Goal: Transaction & Acquisition: Download file/media

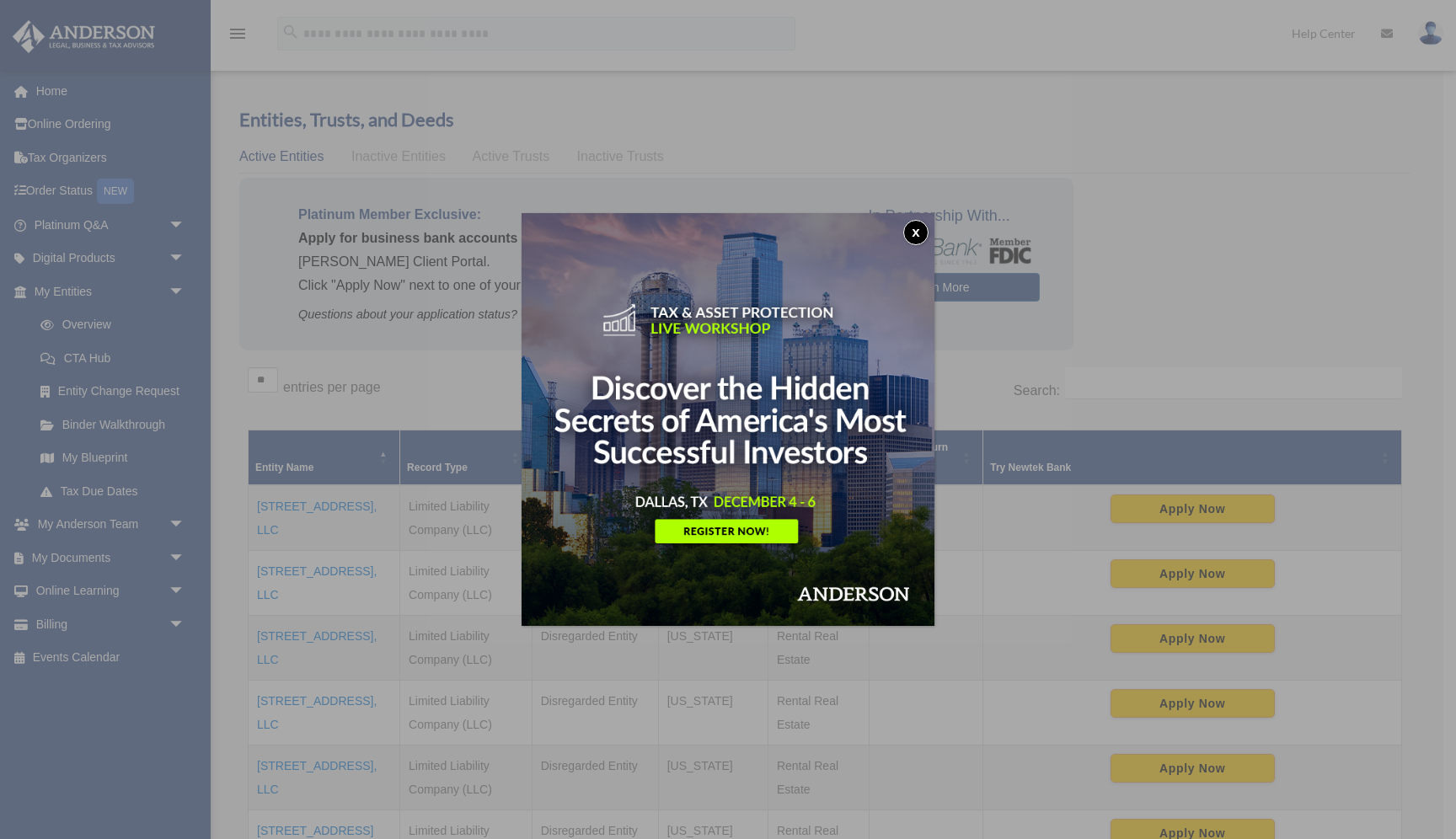
click at [919, 235] on button "x" at bounding box center [916, 233] width 26 height 26
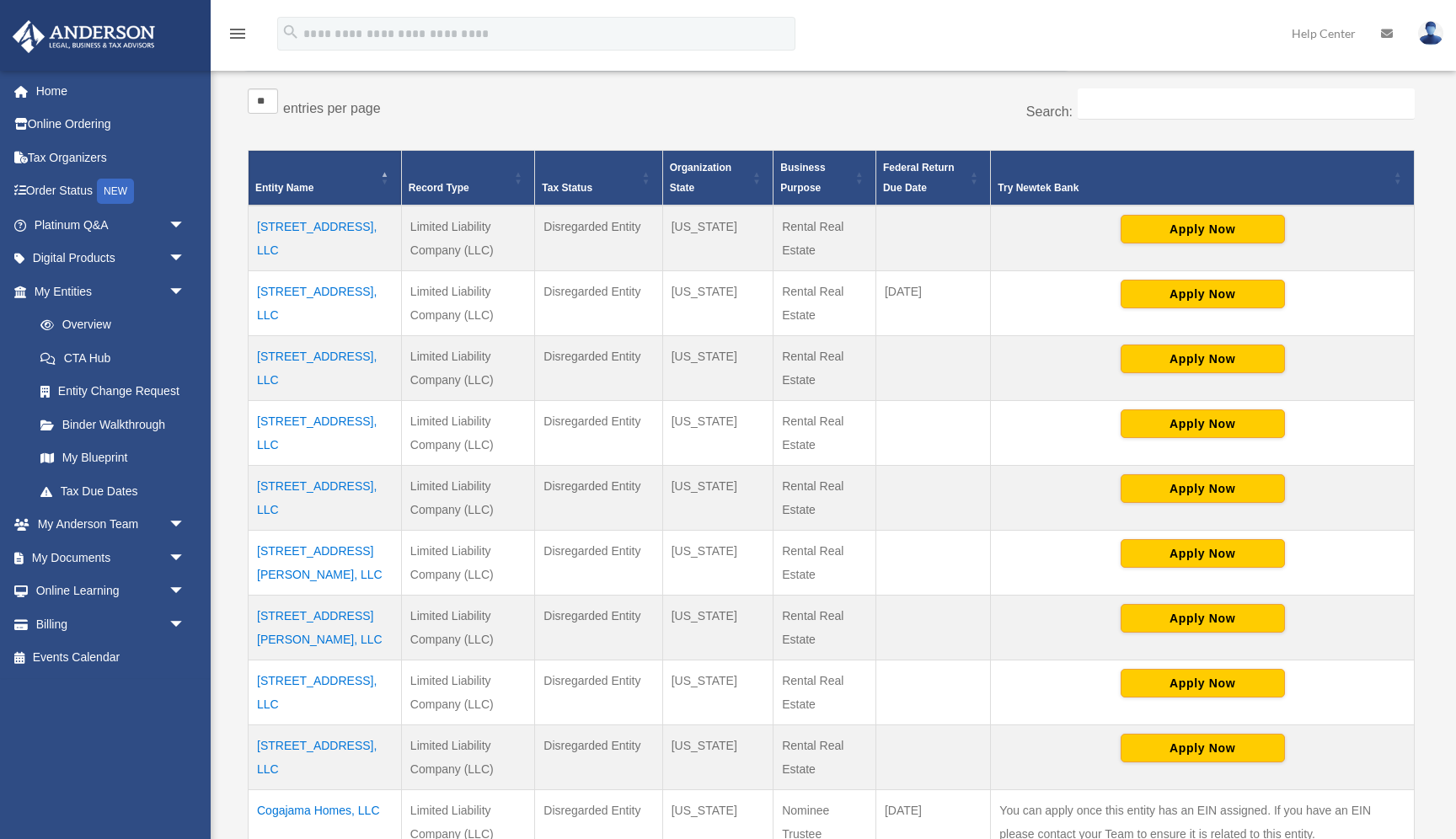
scroll to position [299, 0]
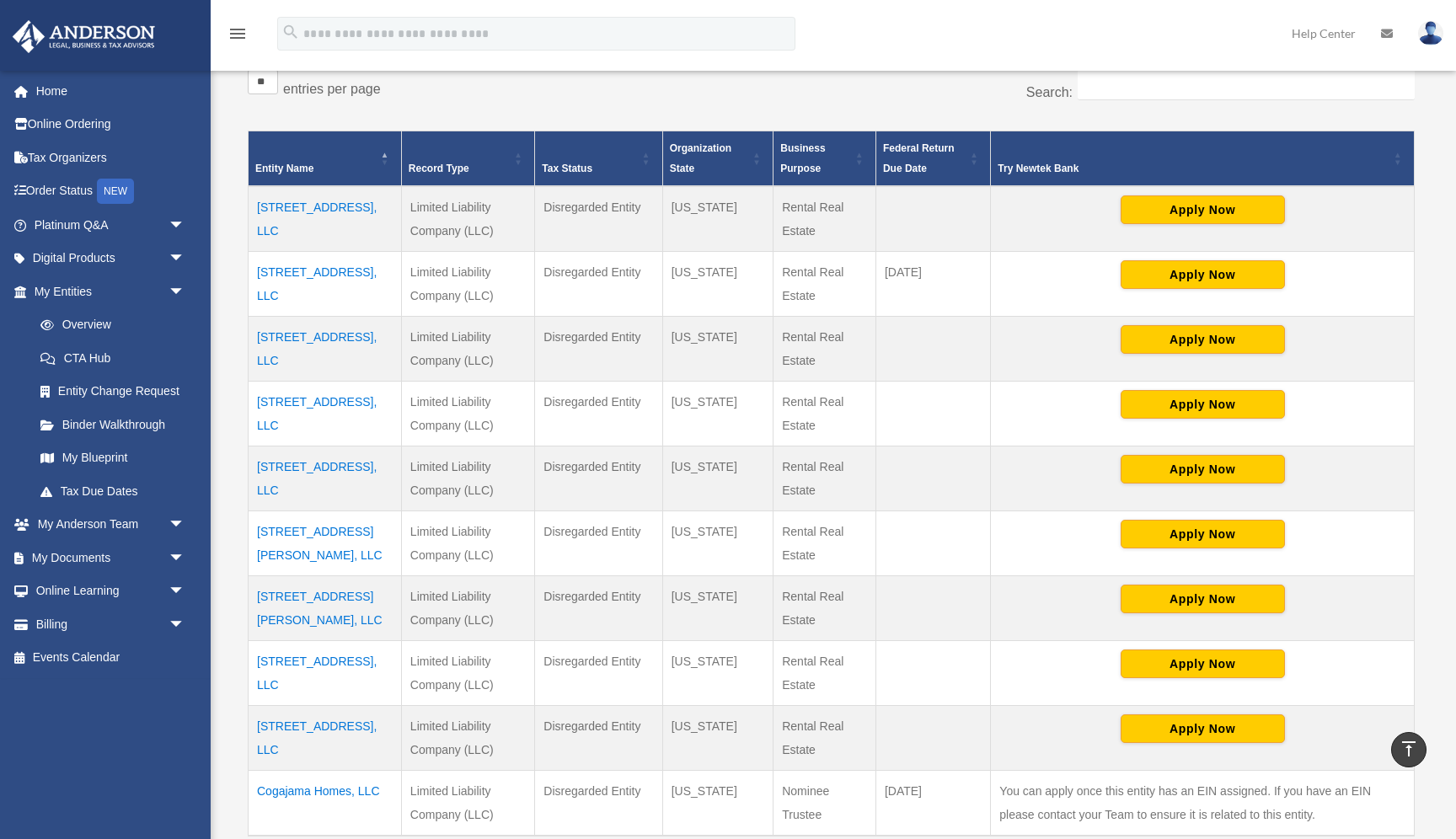
click at [331, 407] on td "[STREET_ADDRESS], LLC" at bounding box center [325, 415] width 153 height 65
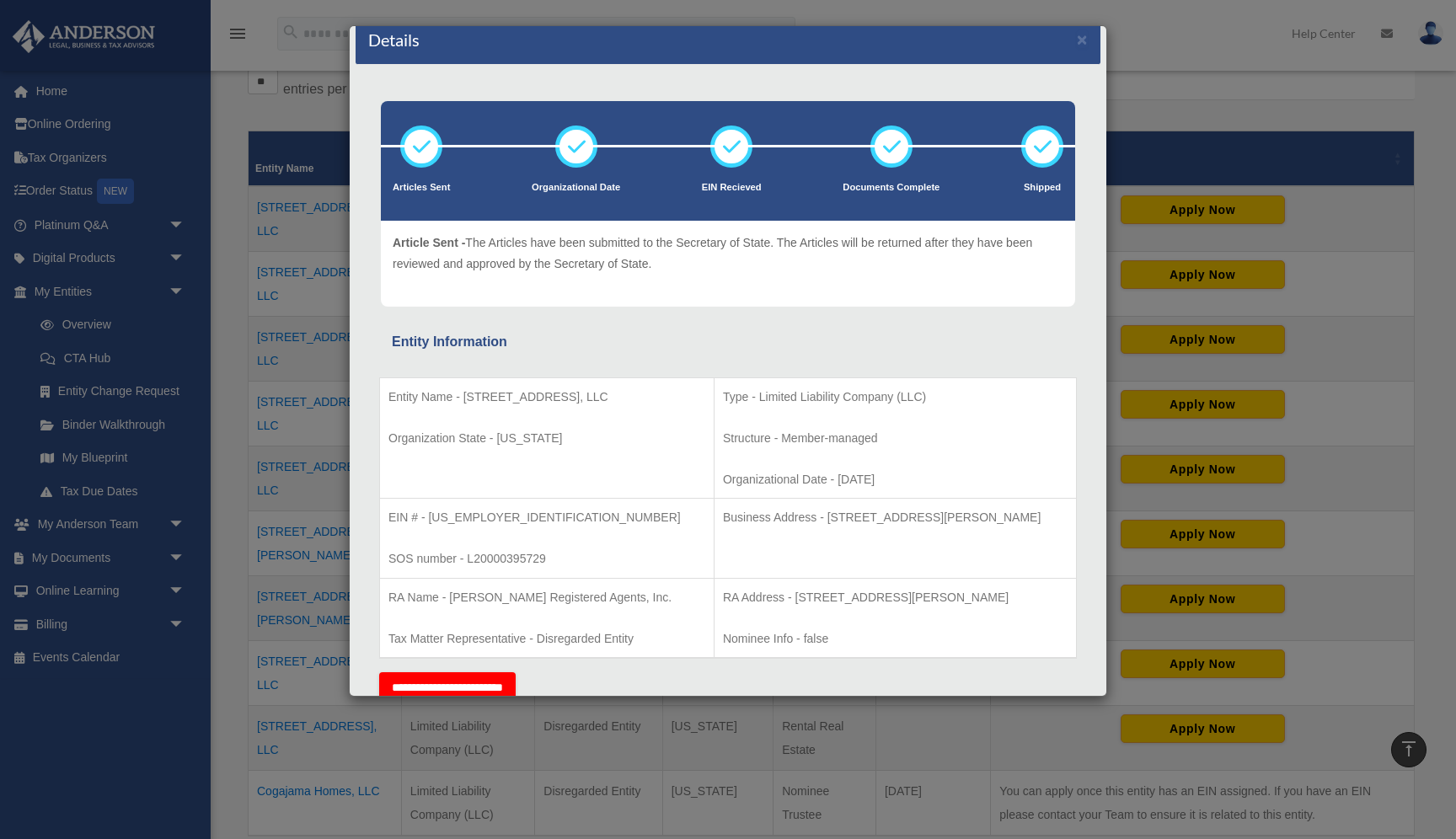
scroll to position [0, 0]
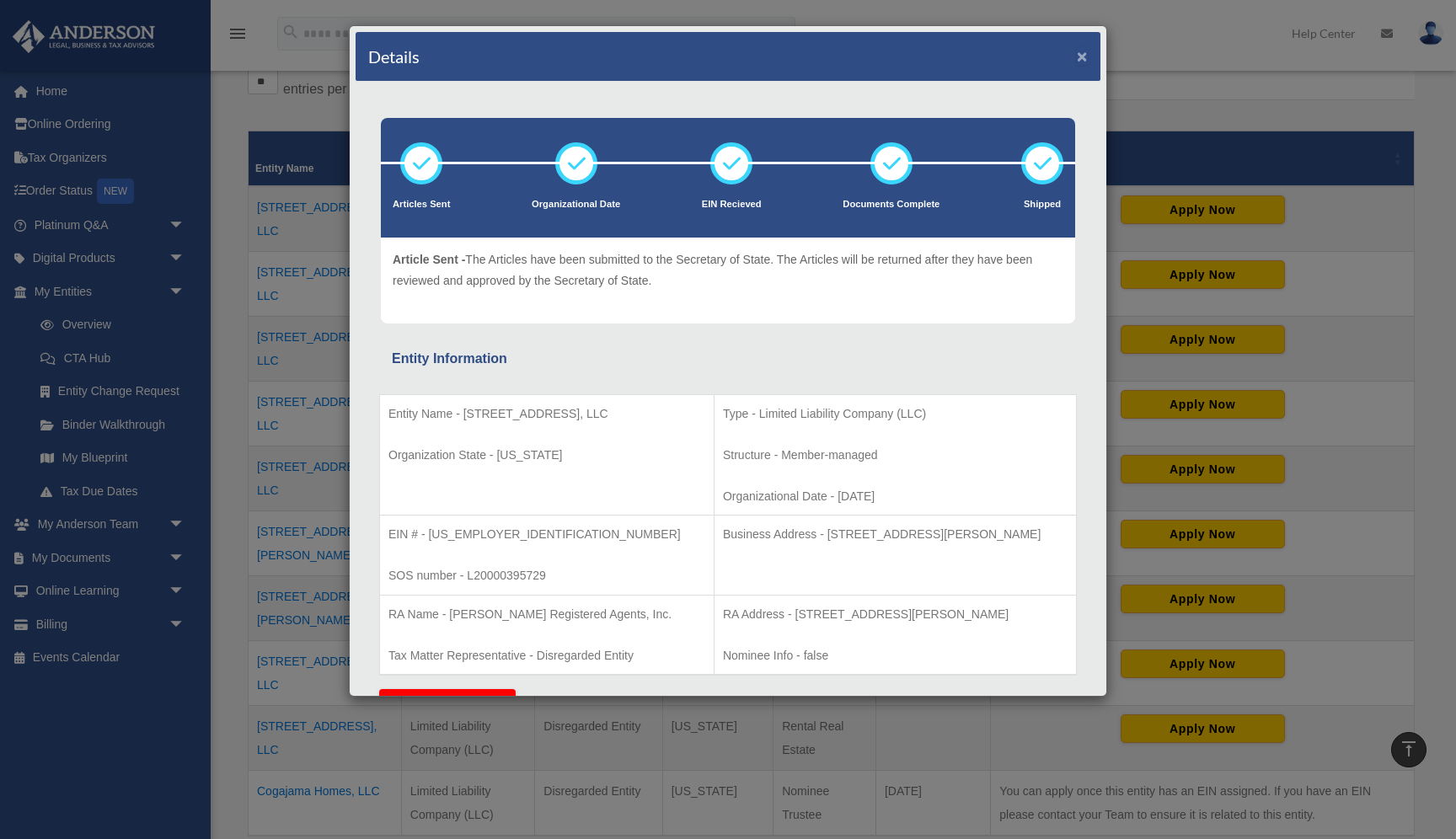
click at [1082, 63] on button "×" at bounding box center [1082, 56] width 11 height 18
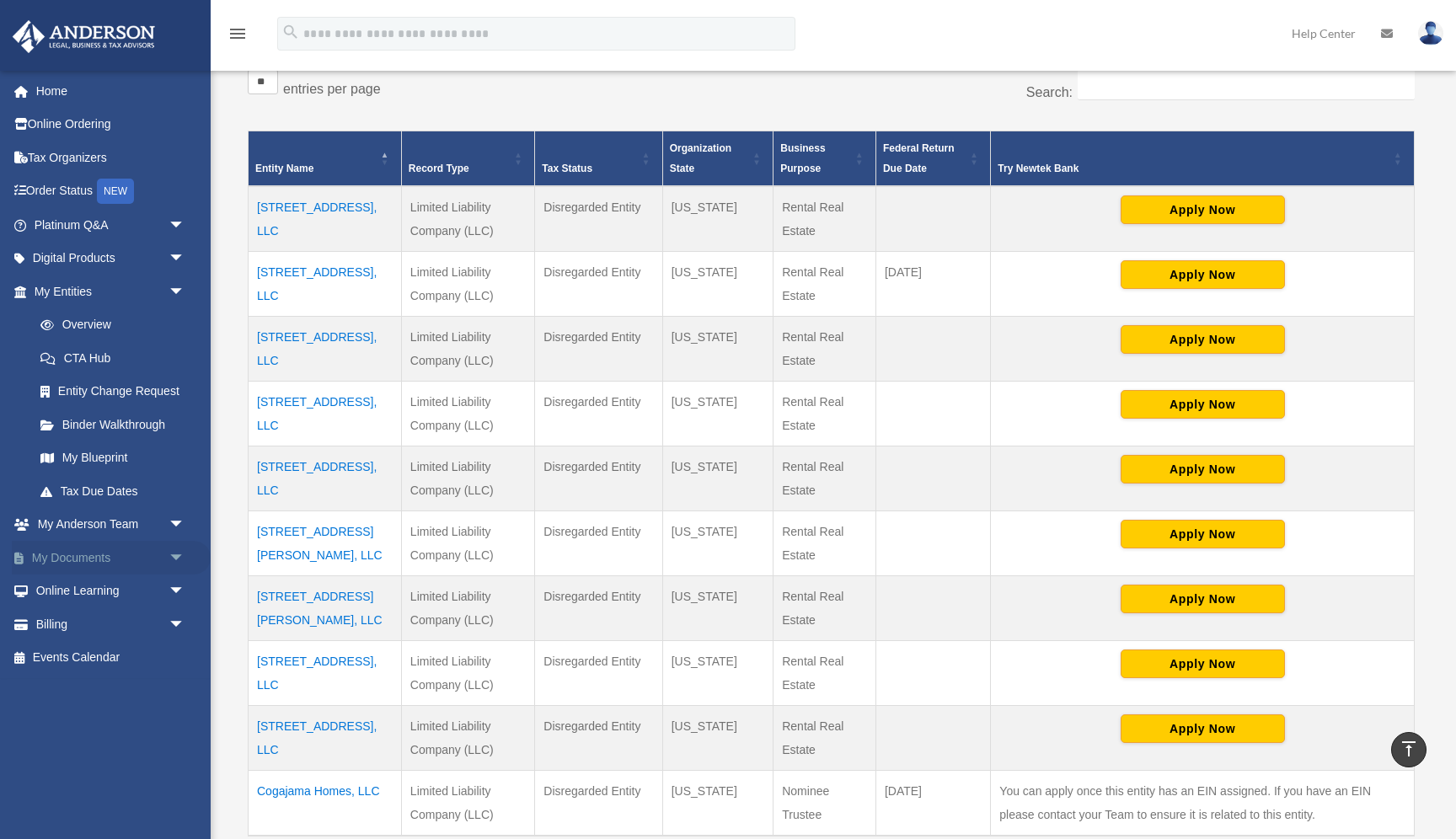
click at [44, 559] on link "My Documents arrow_drop_down" at bounding box center [111, 558] width 198 height 34
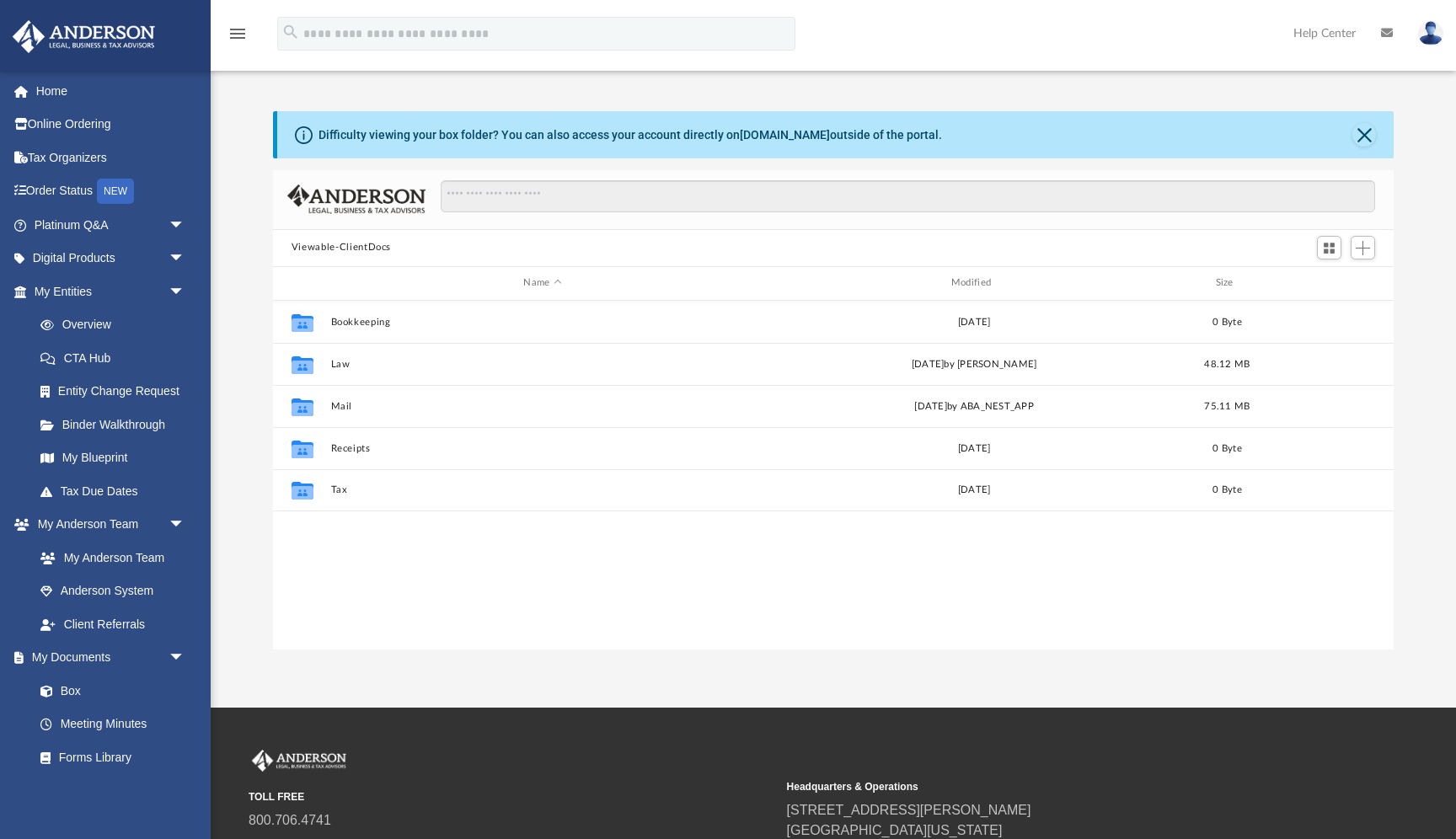
scroll to position [383, 1120]
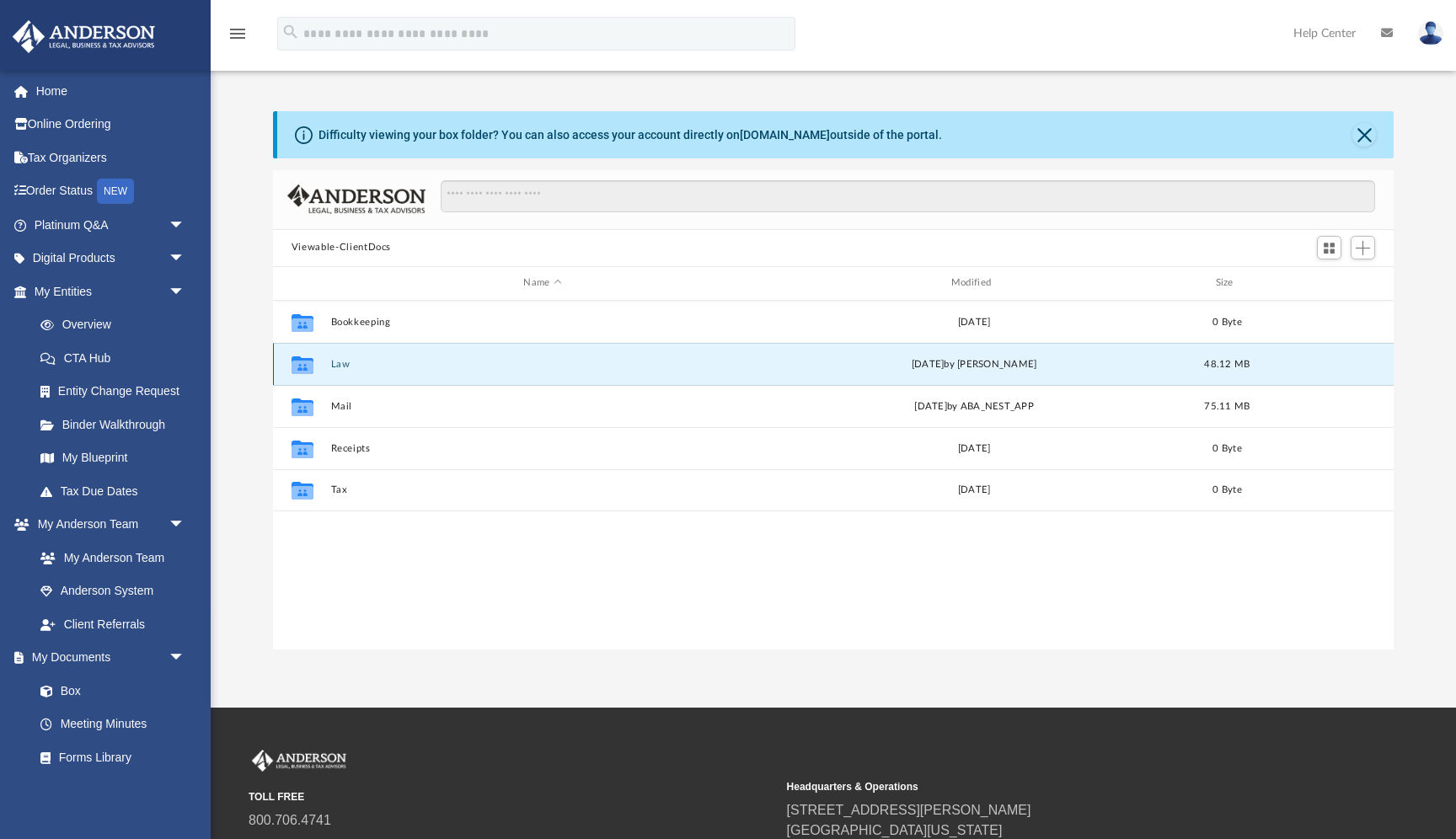
click at [332, 365] on button "Law" at bounding box center [542, 364] width 423 height 11
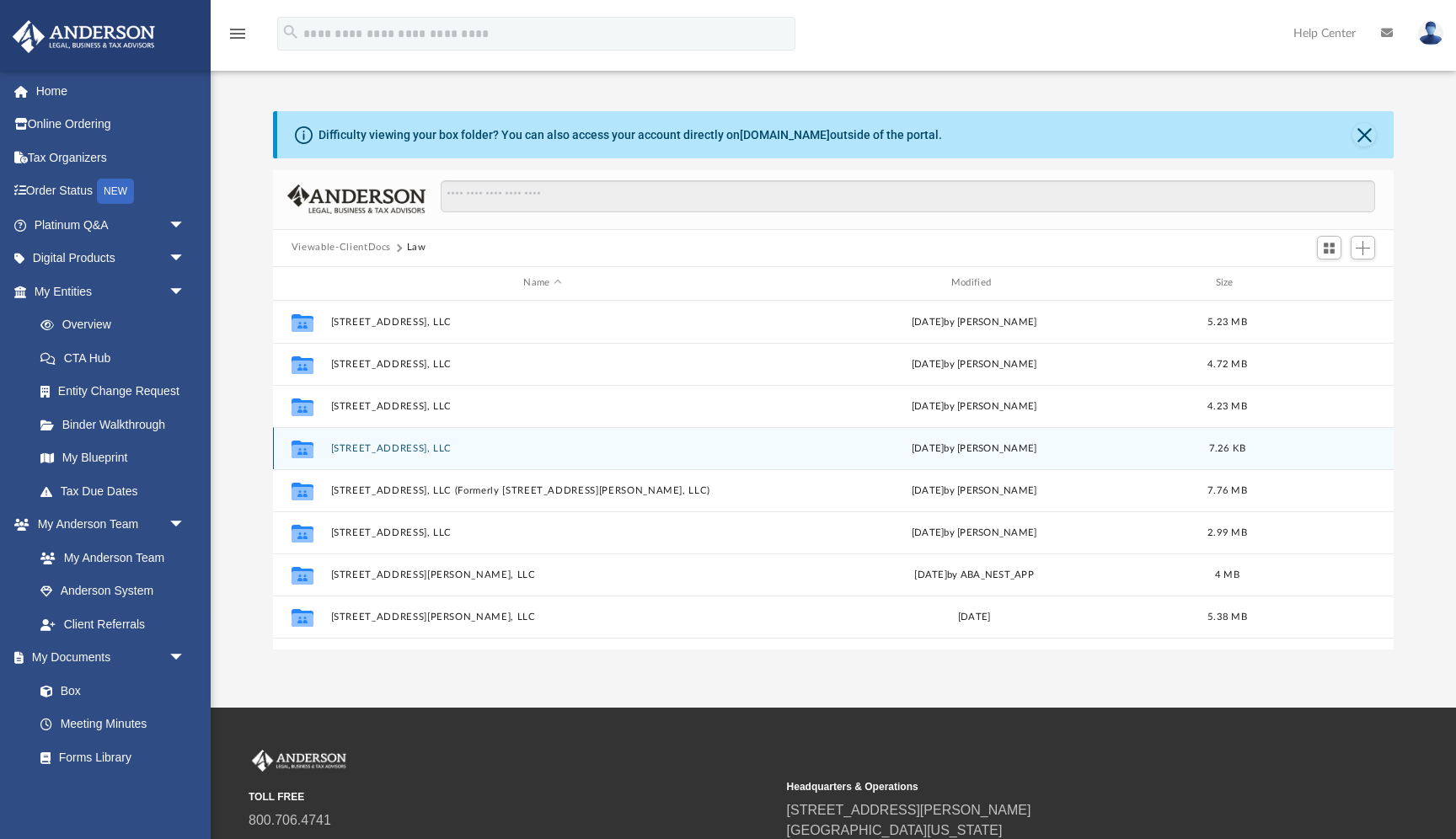
click at [367, 452] on button "[STREET_ADDRESS], LLC" at bounding box center [542, 448] width 423 height 11
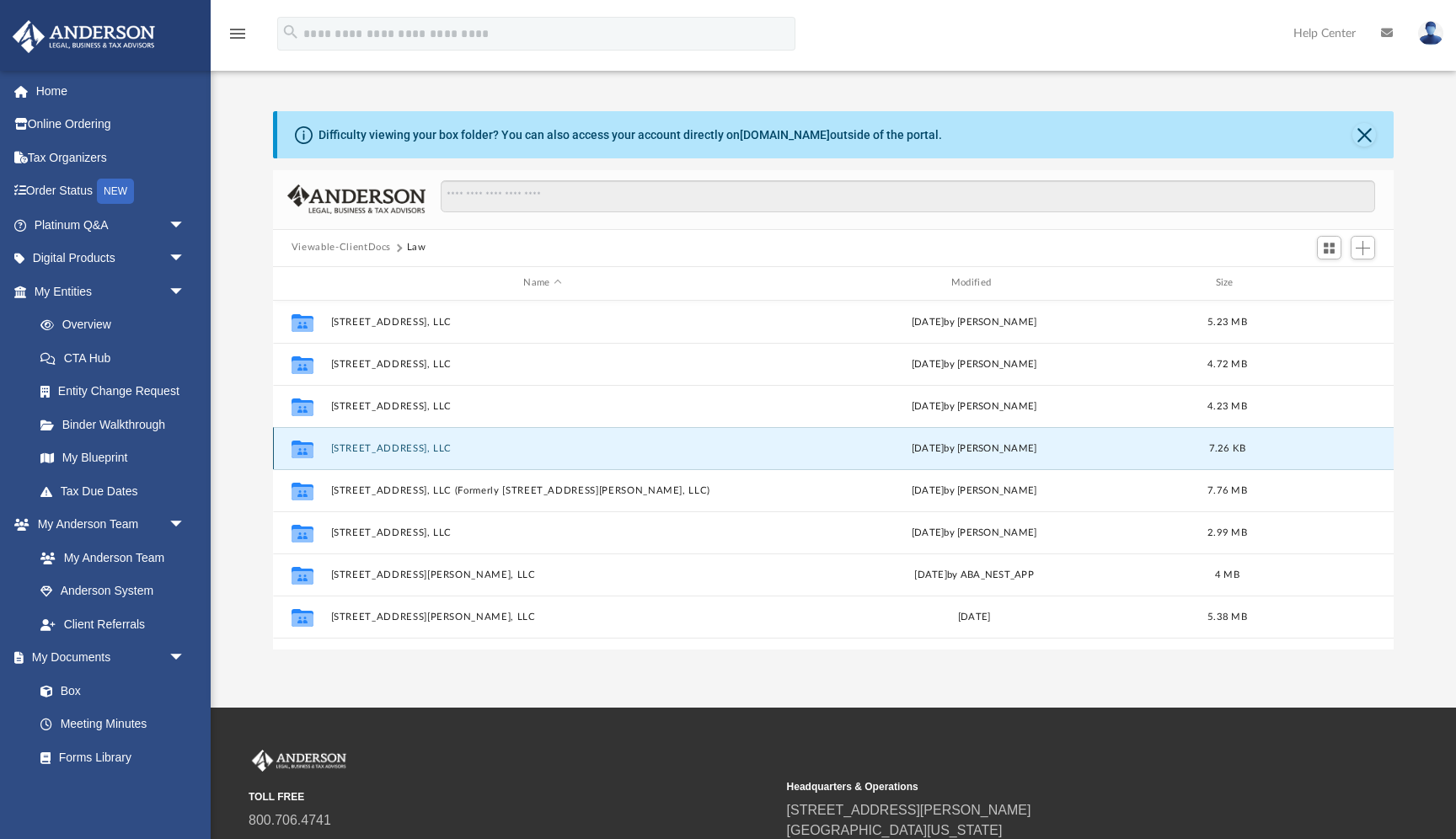
click at [367, 452] on button "[STREET_ADDRESS], LLC" at bounding box center [542, 448] width 423 height 11
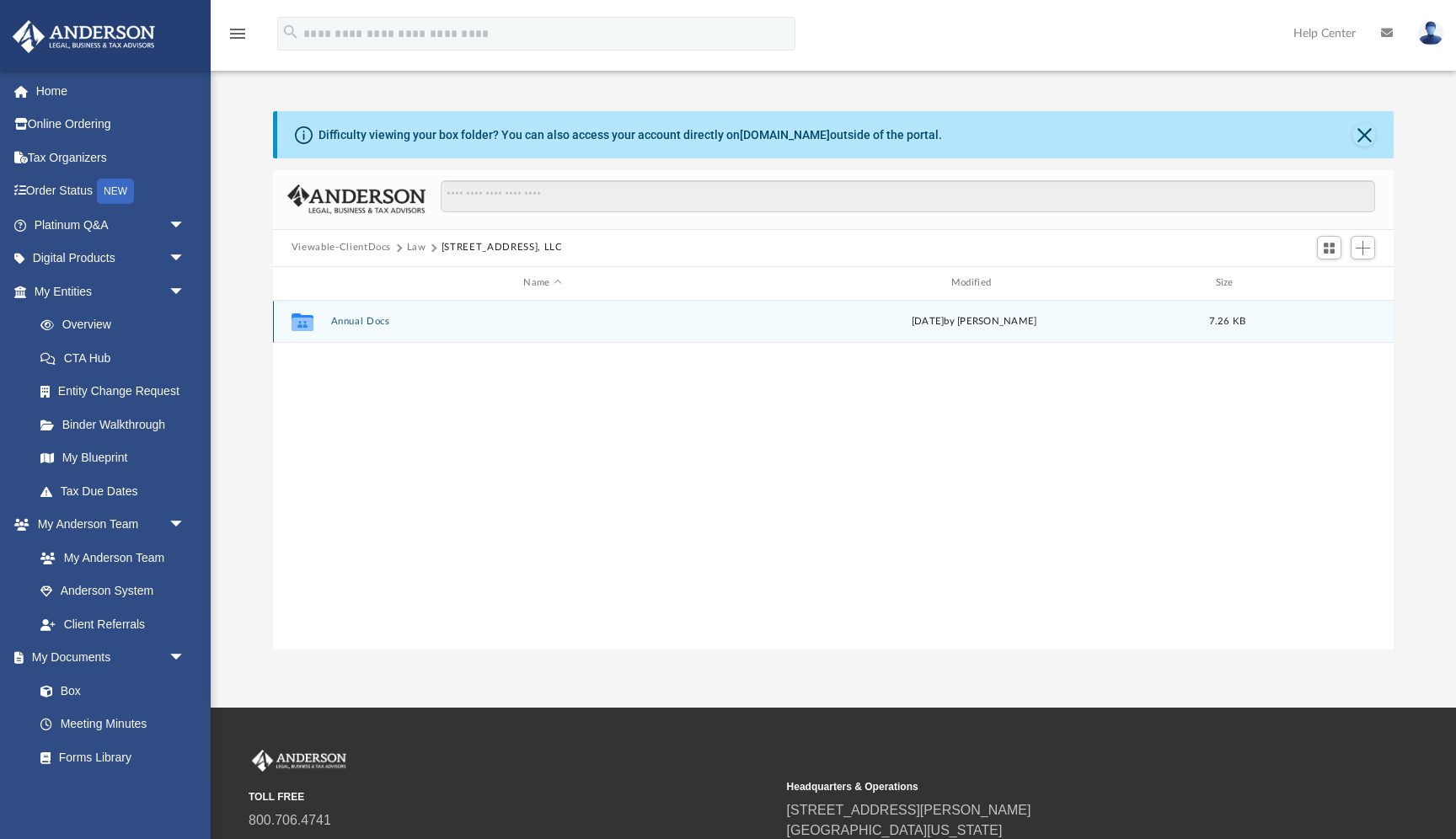
click at [344, 328] on div "Collaborated Folder Annual Docs [DATE] by [PERSON_NAME] 7.26 KB" at bounding box center [833, 322] width 1120 height 42
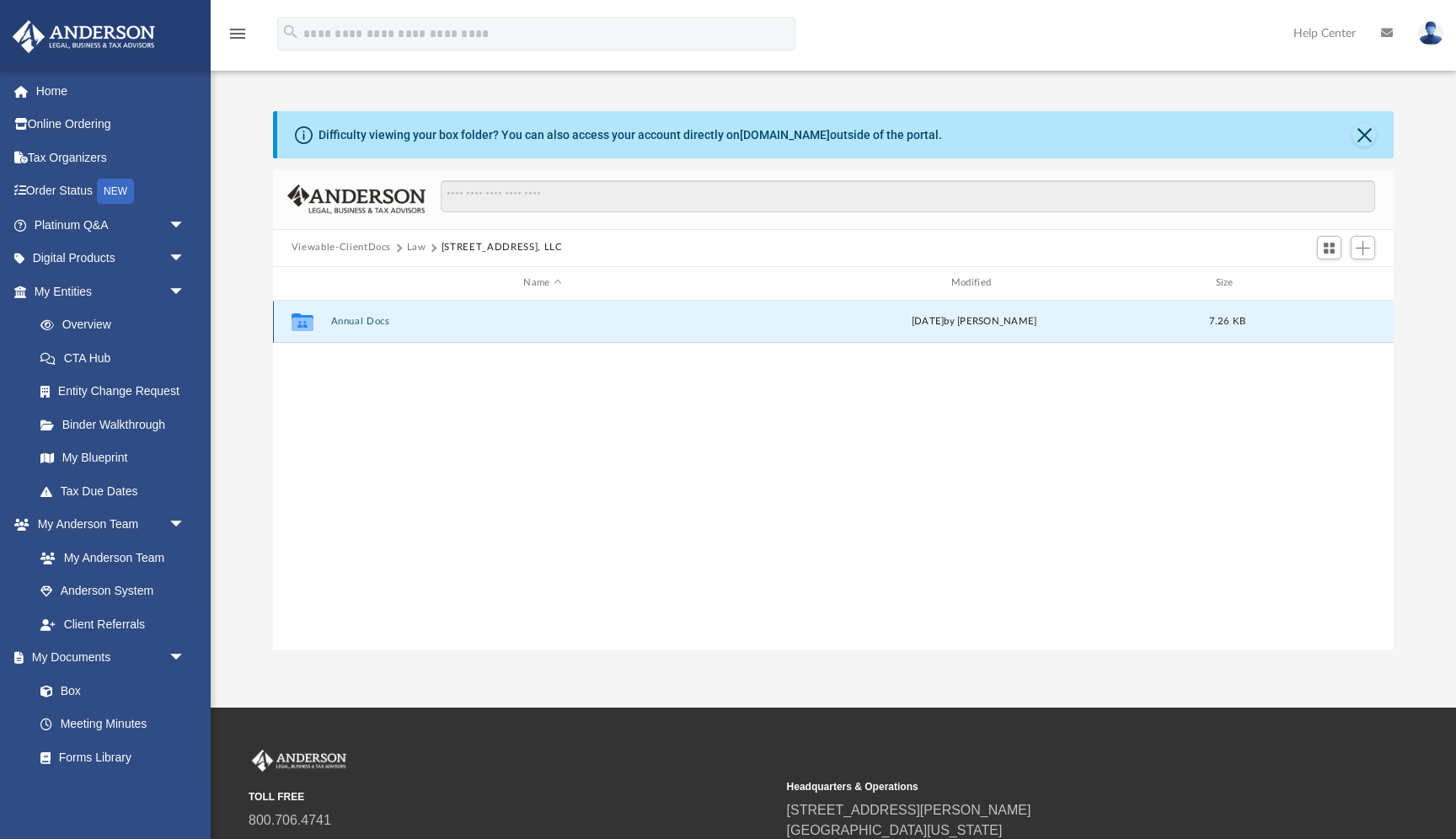
click at [344, 328] on div "Collaborated Folder Annual Docs [DATE] by [PERSON_NAME] 7.26 KB" at bounding box center [833, 322] width 1120 height 42
click at [303, 325] on icon "grid" at bounding box center [302, 323] width 22 height 18
click at [379, 325] on button "Annual Docs" at bounding box center [542, 321] width 423 height 11
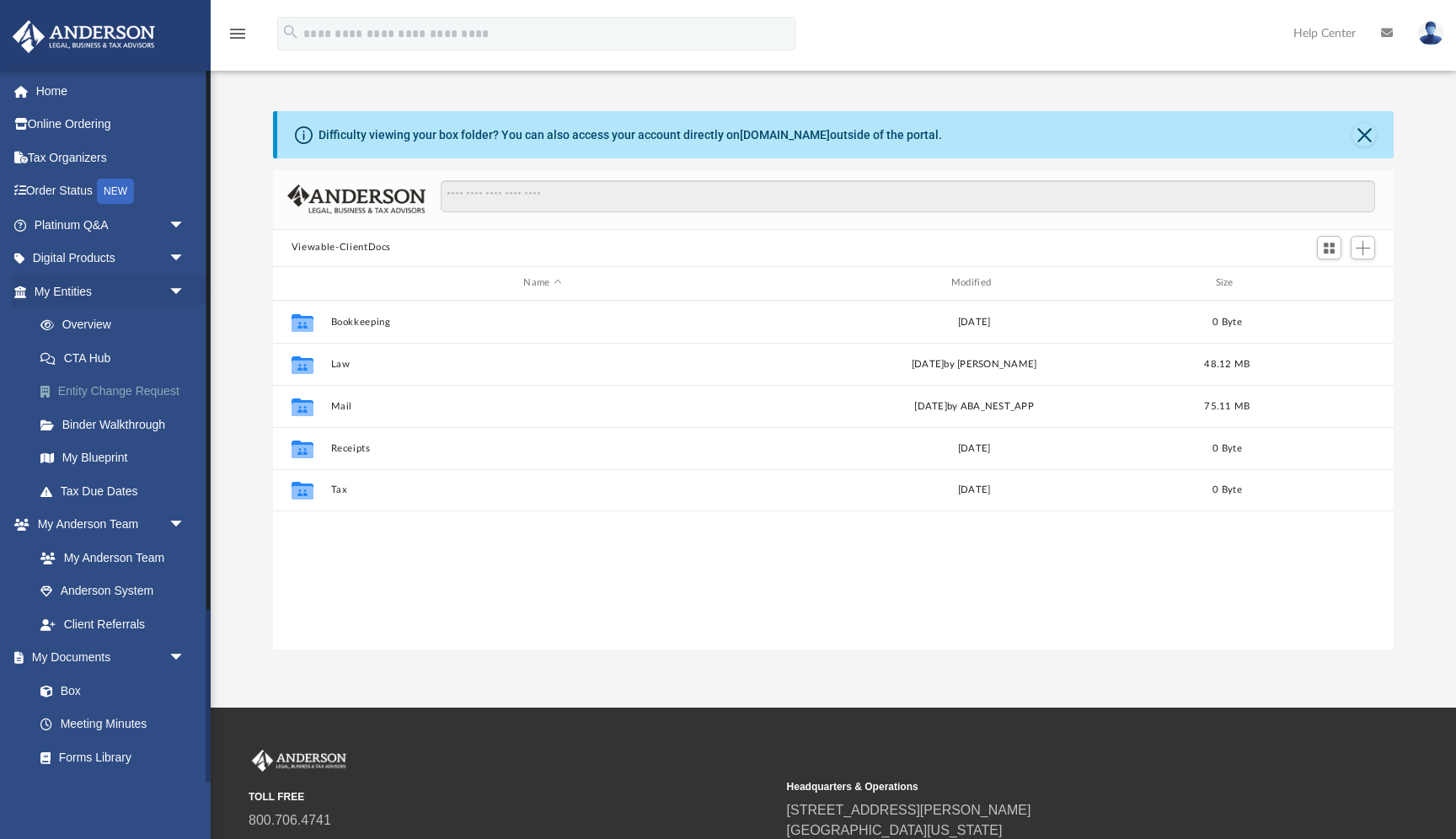
scroll to position [383, 1120]
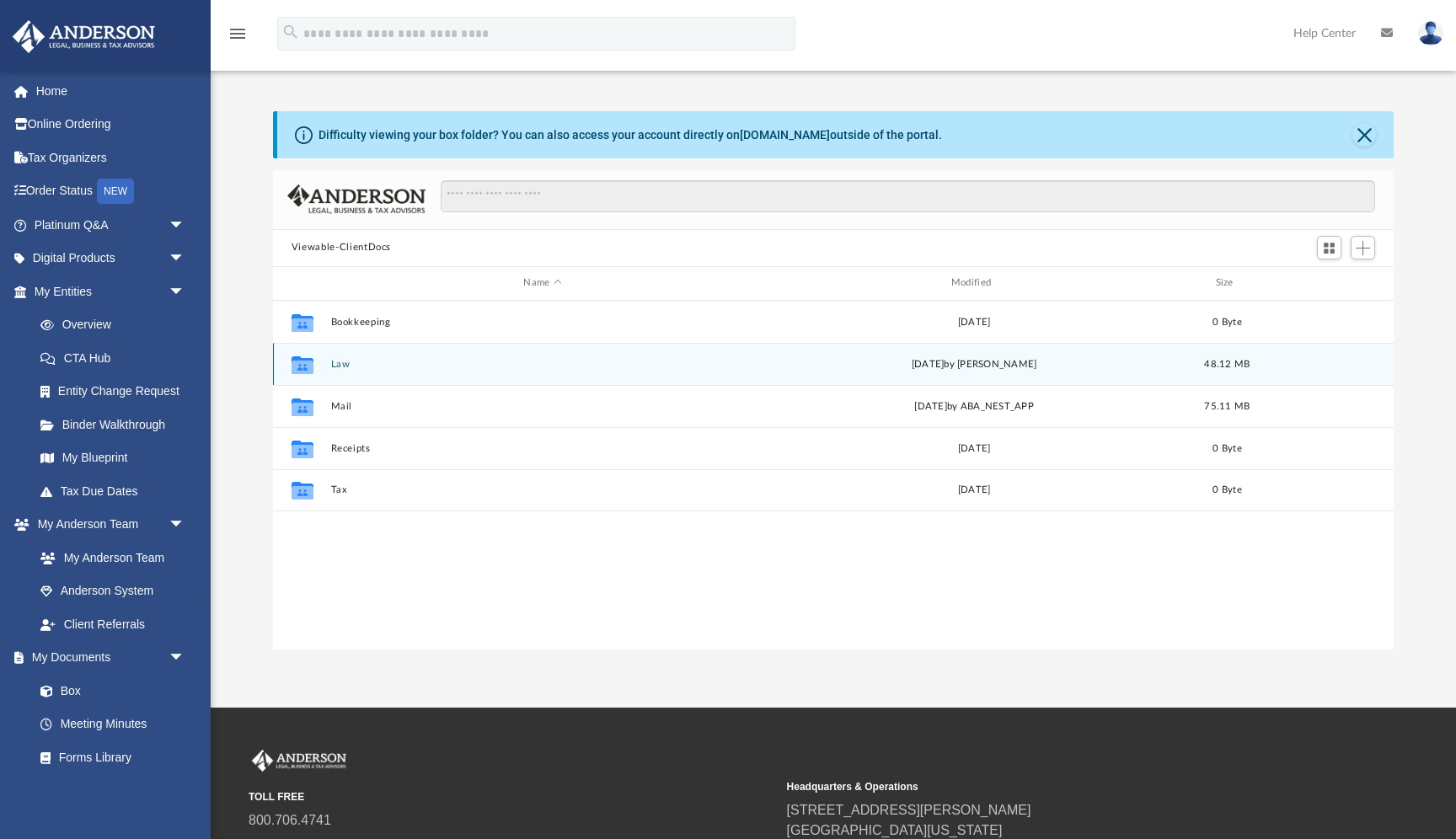
click at [311, 367] on icon "grid" at bounding box center [302, 366] width 22 height 14
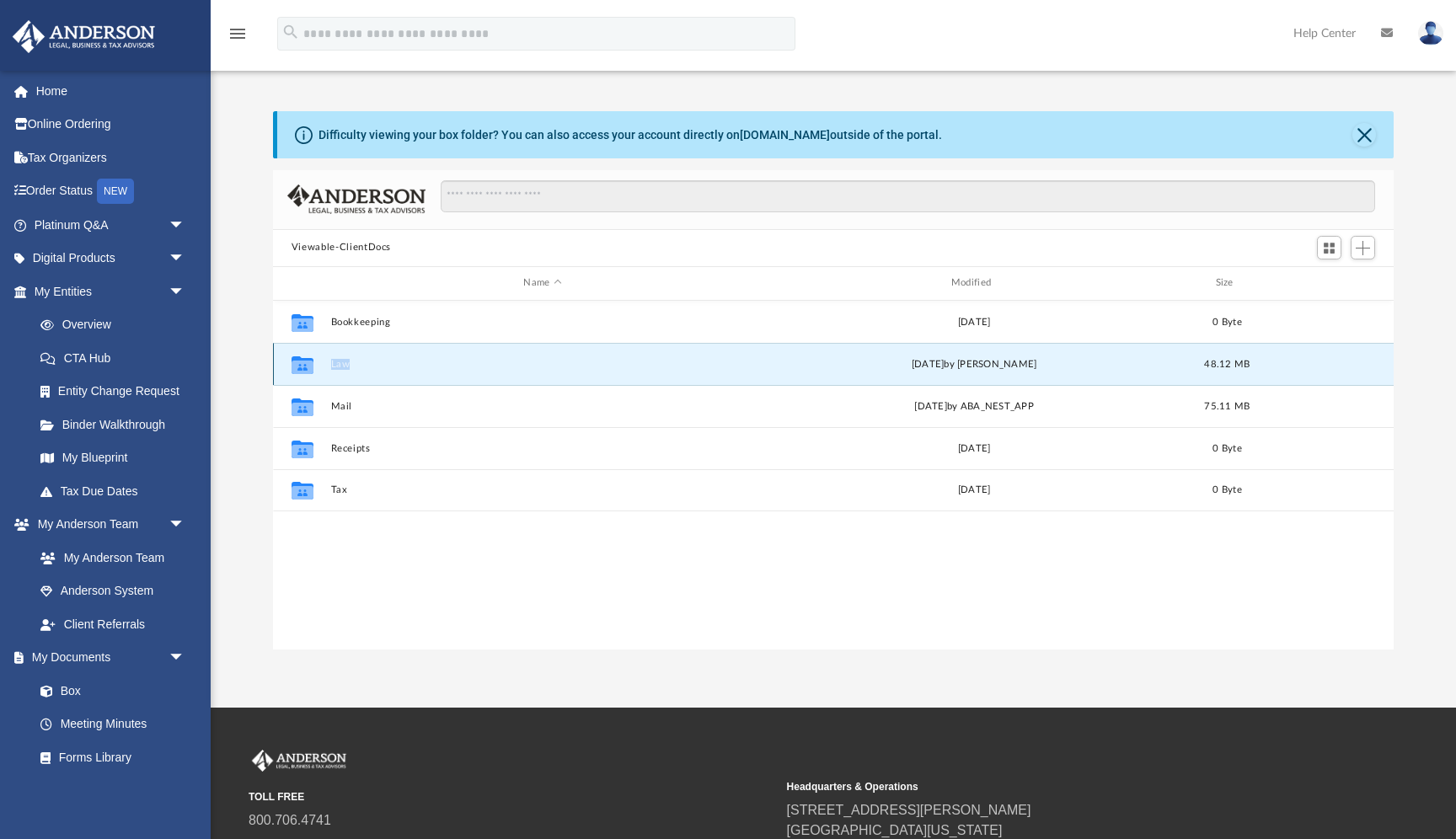
click at [311, 367] on icon "grid" at bounding box center [302, 366] width 22 height 14
click at [345, 364] on button "Law" at bounding box center [542, 364] width 423 height 11
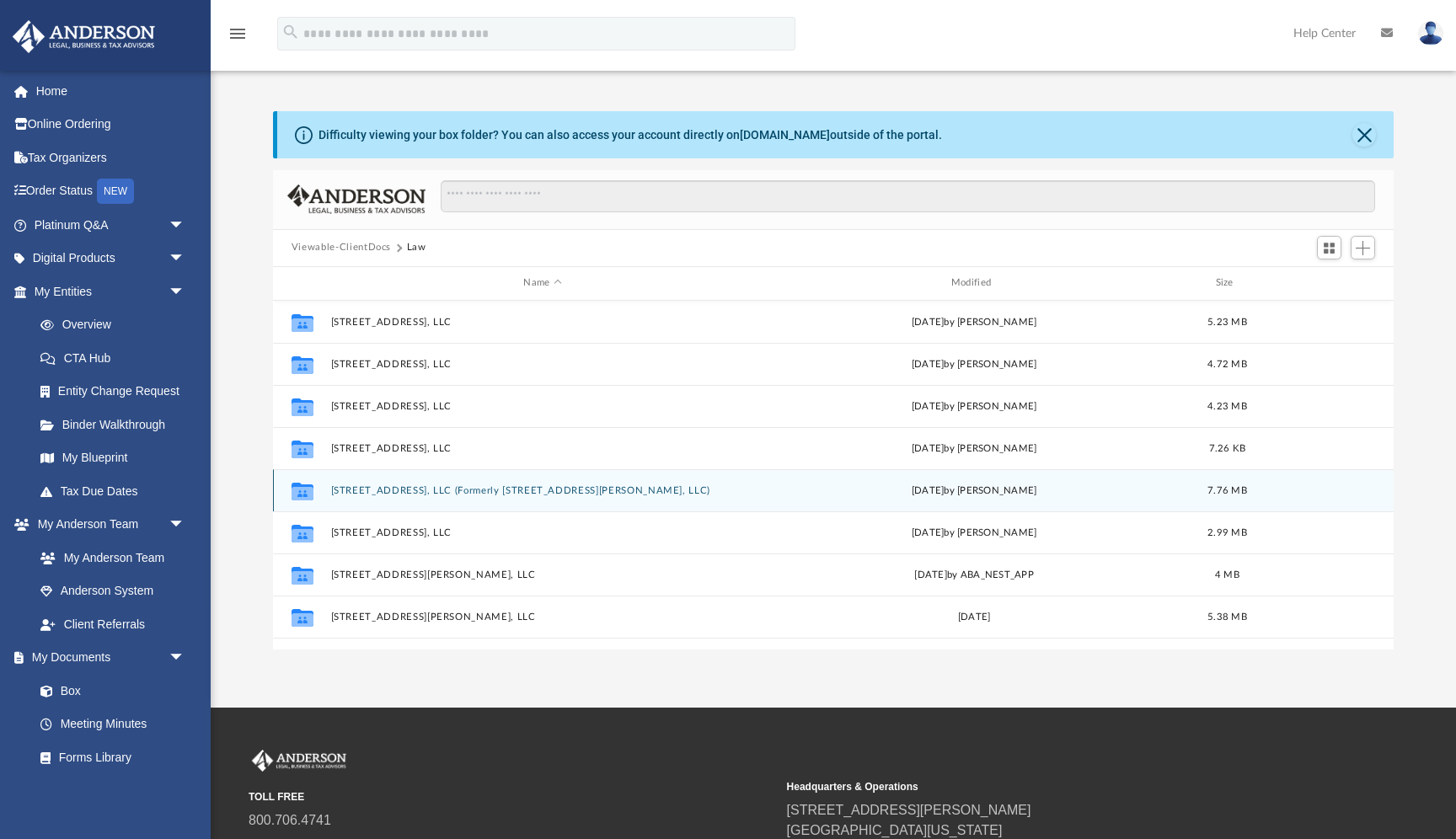
click at [364, 499] on div "Collaborated Folder 4425 Luke Ave, LLC (Formerly 8206 N Elmer St, LLC) Tue Apr …" at bounding box center [833, 490] width 1120 height 42
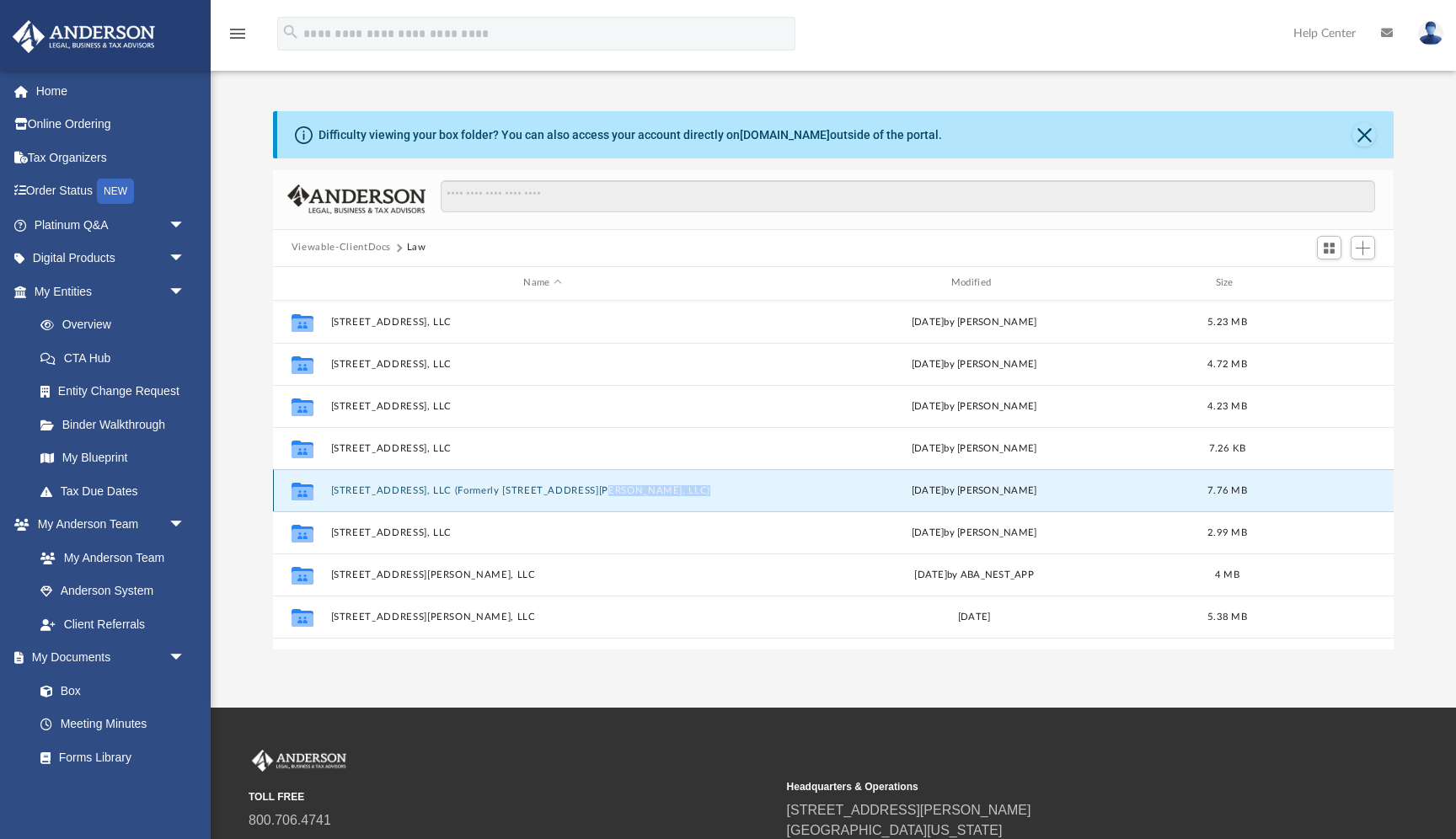
click at [400, 493] on button "[STREET_ADDRESS], LLC (Formerly [STREET_ADDRESS][PERSON_NAME], LLC)" at bounding box center [542, 491] width 423 height 11
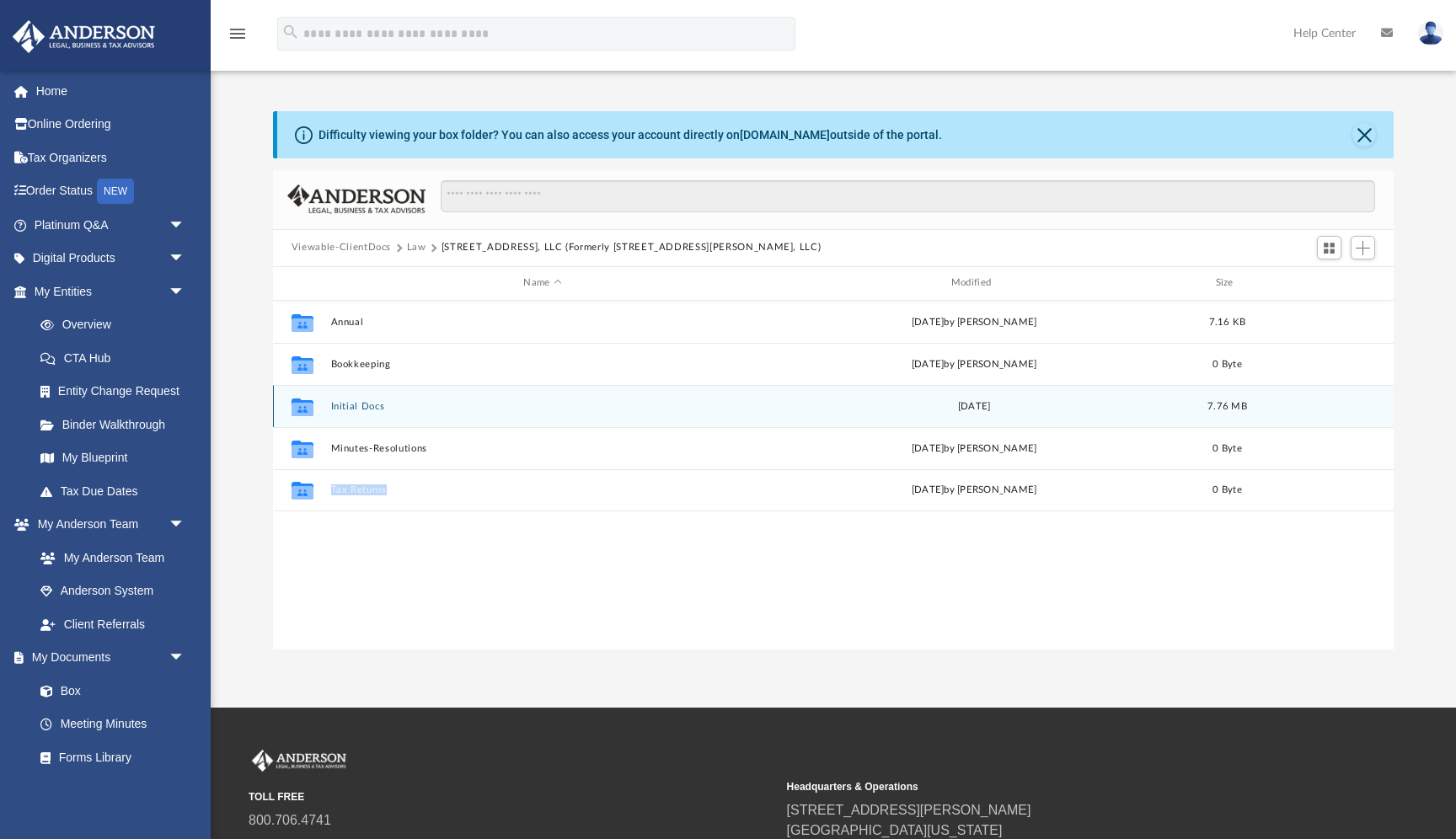
click at [361, 401] on button "Initial Docs" at bounding box center [542, 406] width 423 height 11
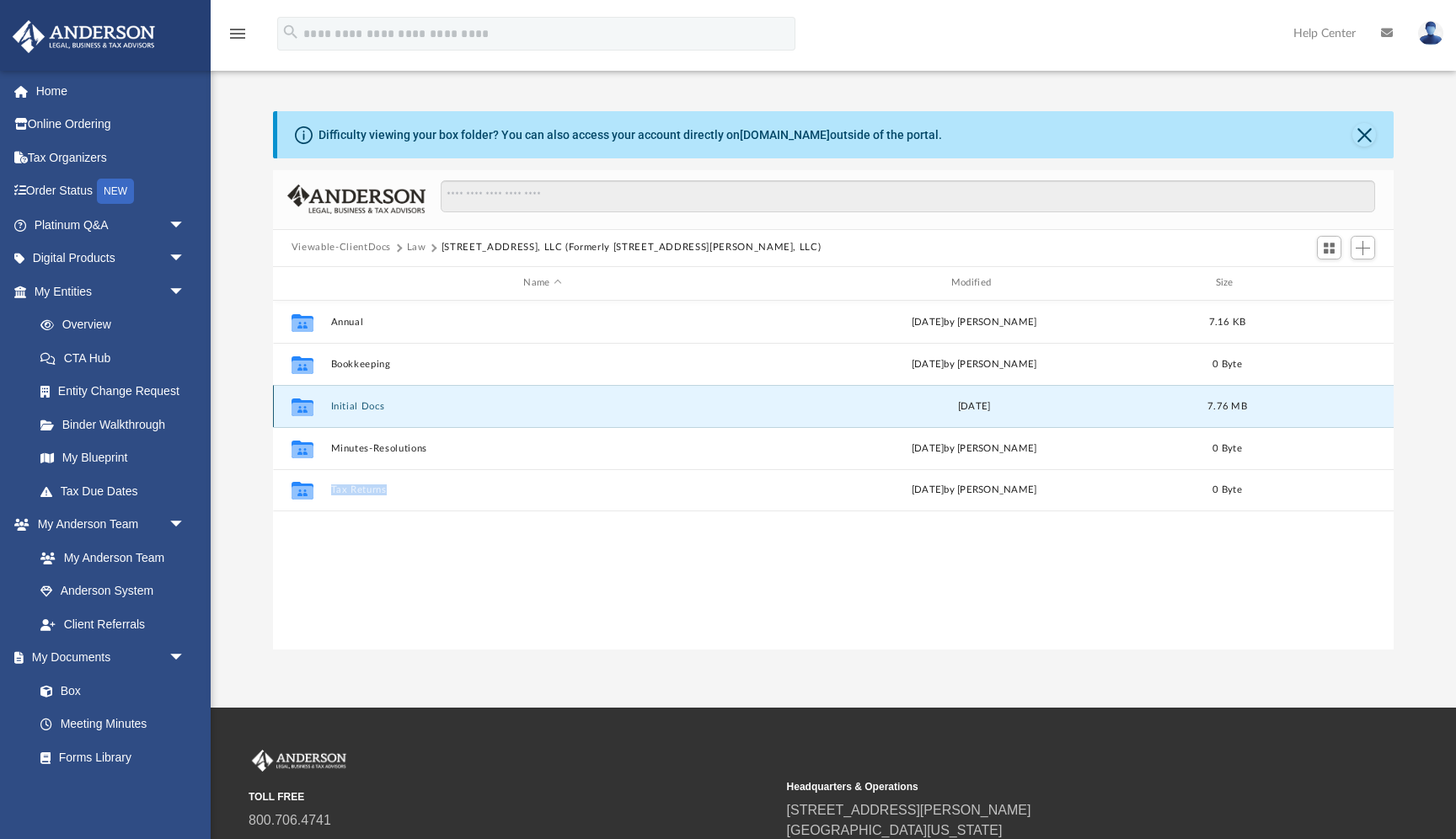
click at [361, 401] on button "Initial Docs" at bounding box center [542, 406] width 423 height 11
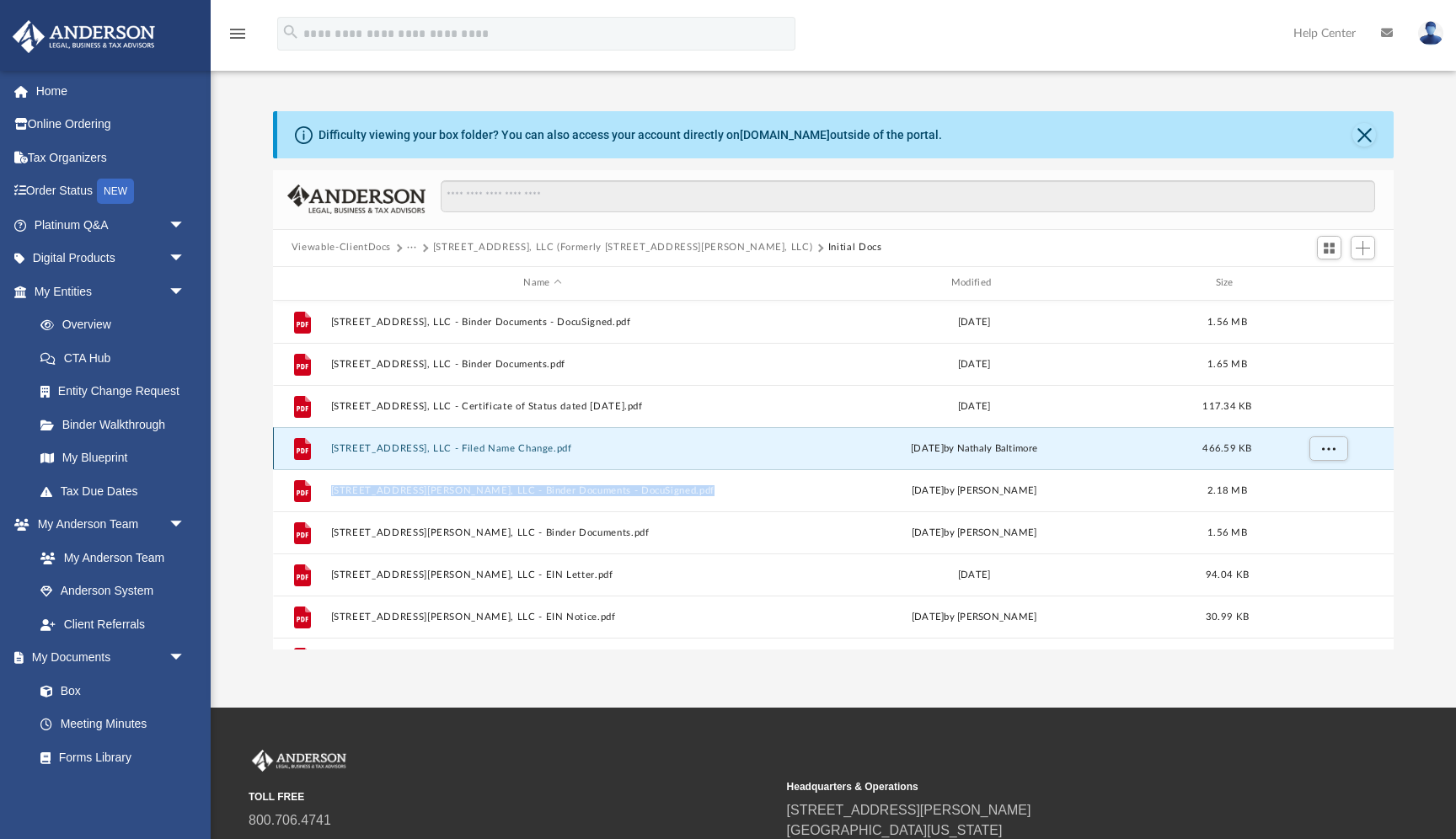
click at [470, 447] on button "4425 Luke Ave, LLC - Filed Name Change.pdf" at bounding box center [542, 448] width 423 height 11
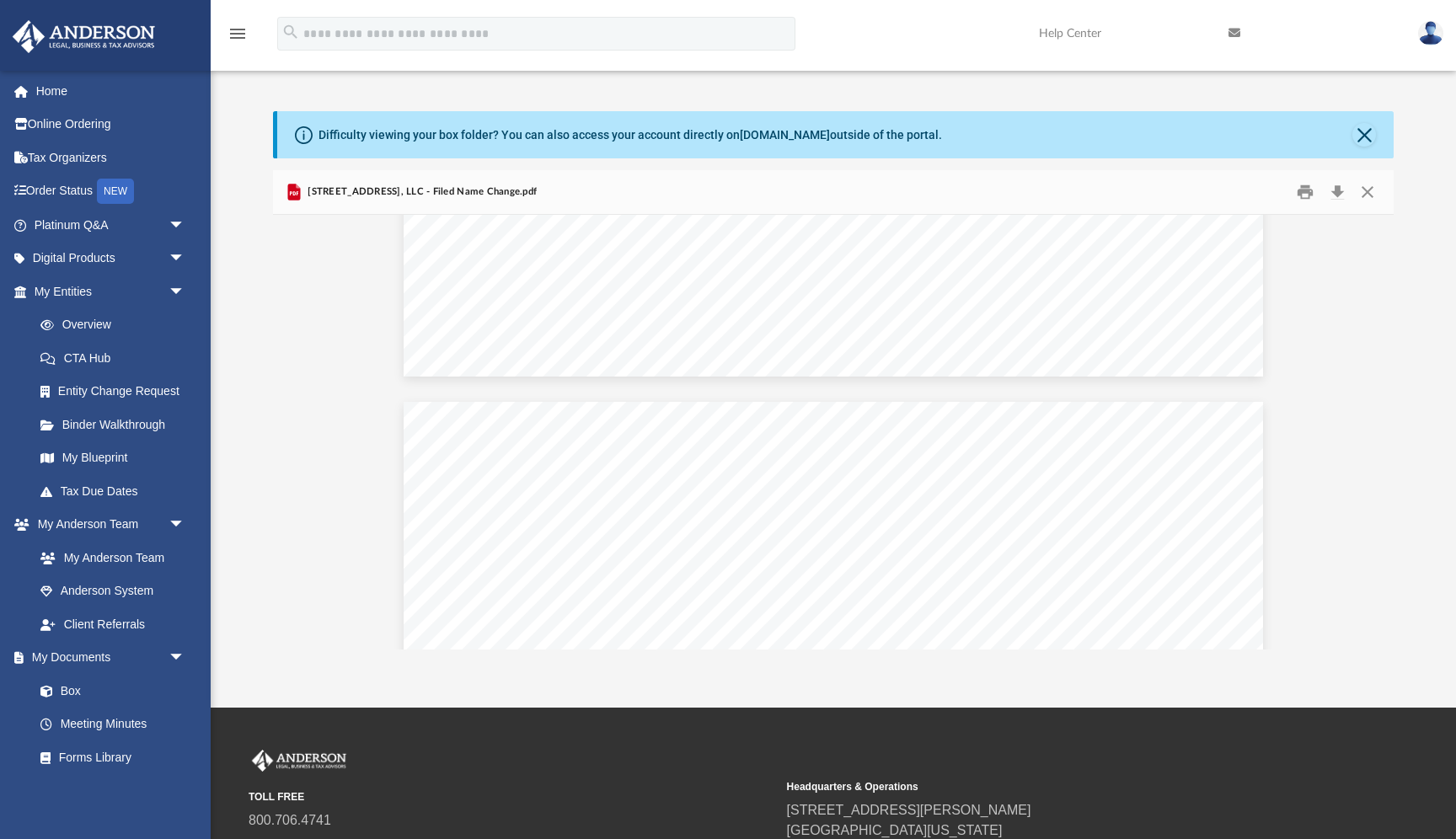
scroll to position [1279, 0]
click at [301, 434] on button "Preview" at bounding box center [292, 432] width 38 height 47
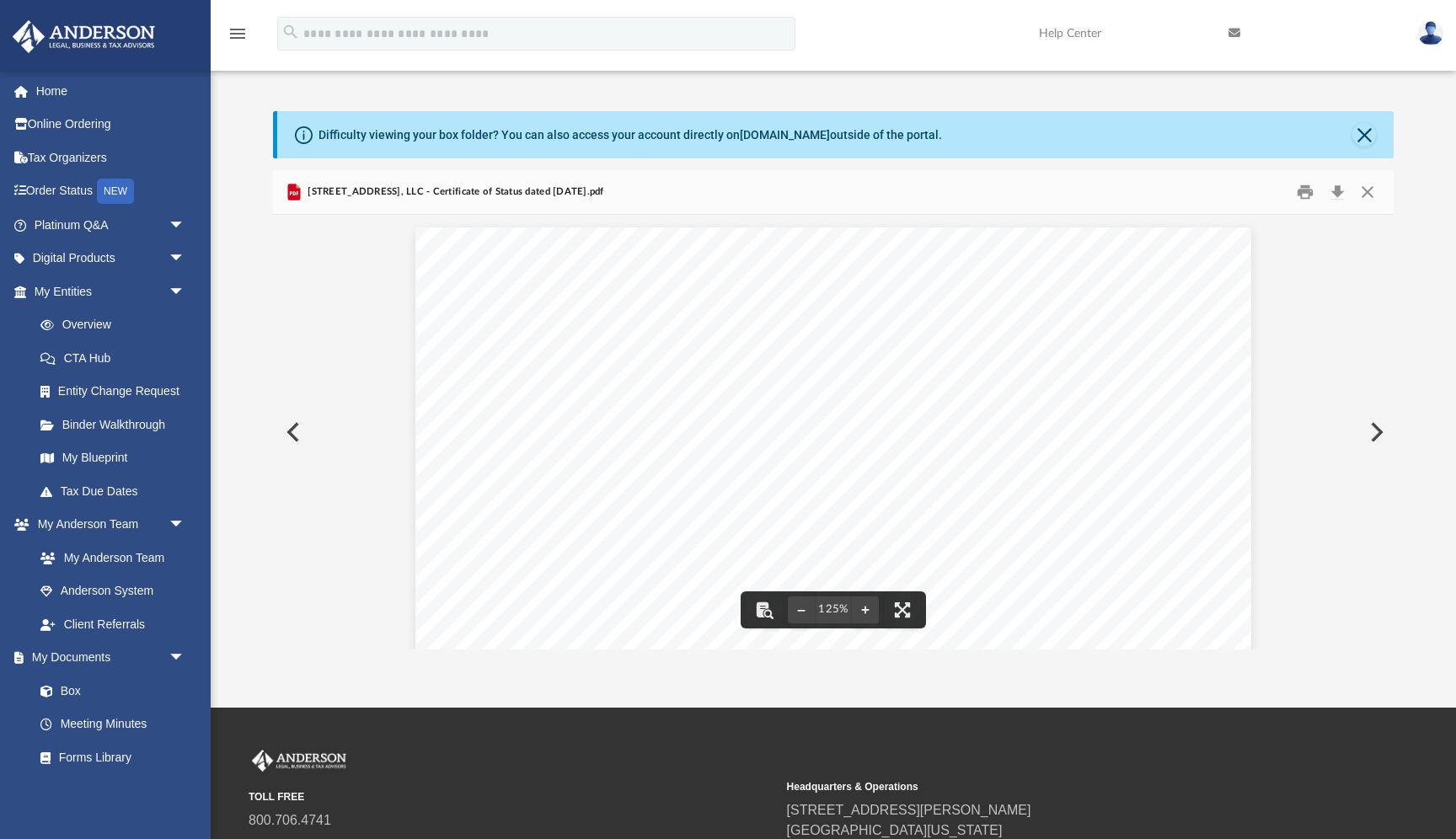
click at [292, 429] on button "Preview" at bounding box center [292, 432] width 38 height 47
click at [294, 418] on button "Preview" at bounding box center [292, 432] width 38 height 47
click at [1367, 194] on button "Close" at bounding box center [1367, 191] width 31 height 26
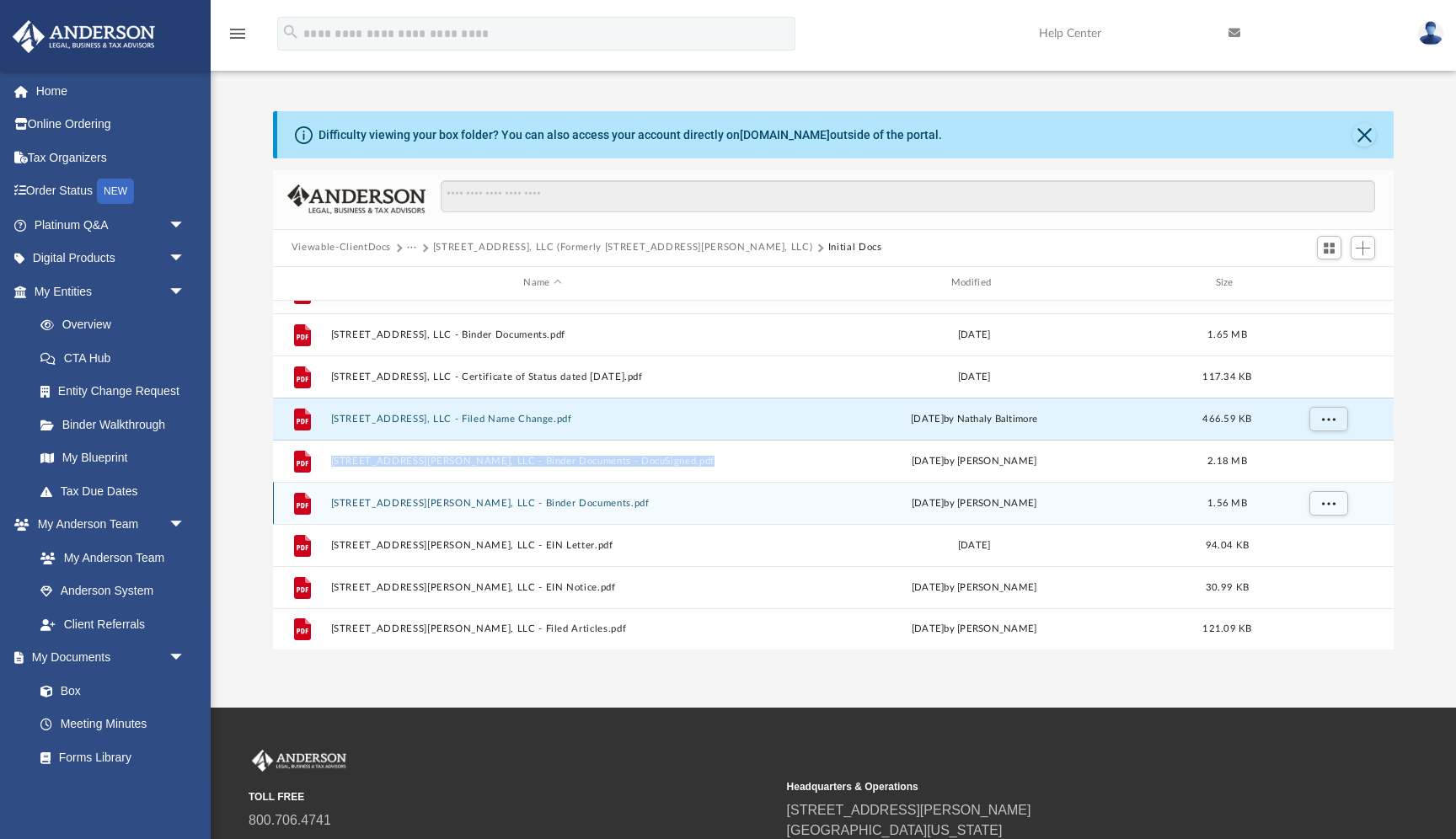
scroll to position [0, 0]
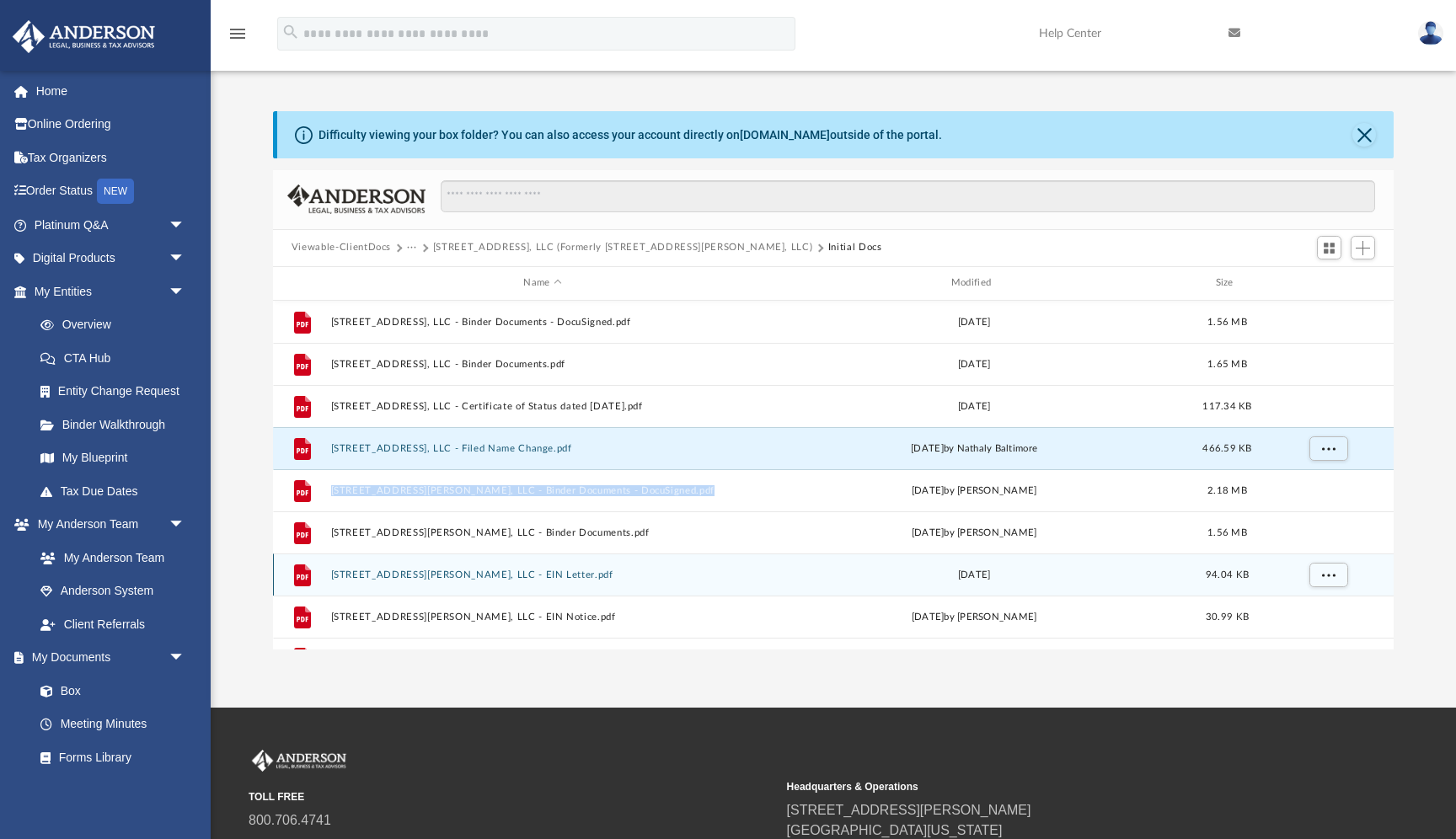
click at [483, 576] on button "8206 N Elmer St, LLC - EIN Letter.pdf" at bounding box center [542, 574] width 423 height 11
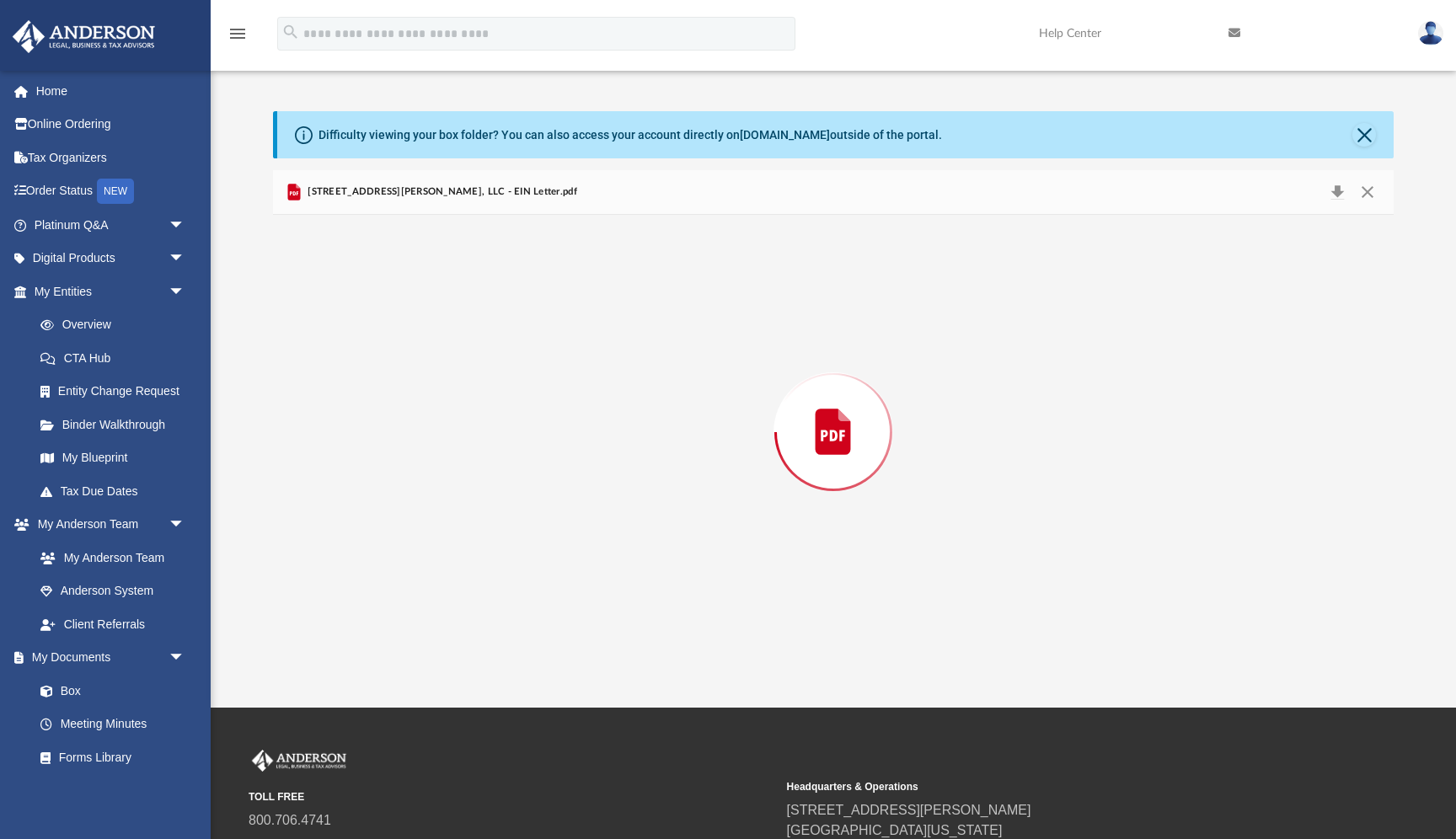
click at [483, 576] on div "Preview" at bounding box center [833, 432] width 1120 height 434
click at [1335, 192] on button "Download" at bounding box center [1337, 191] width 31 height 26
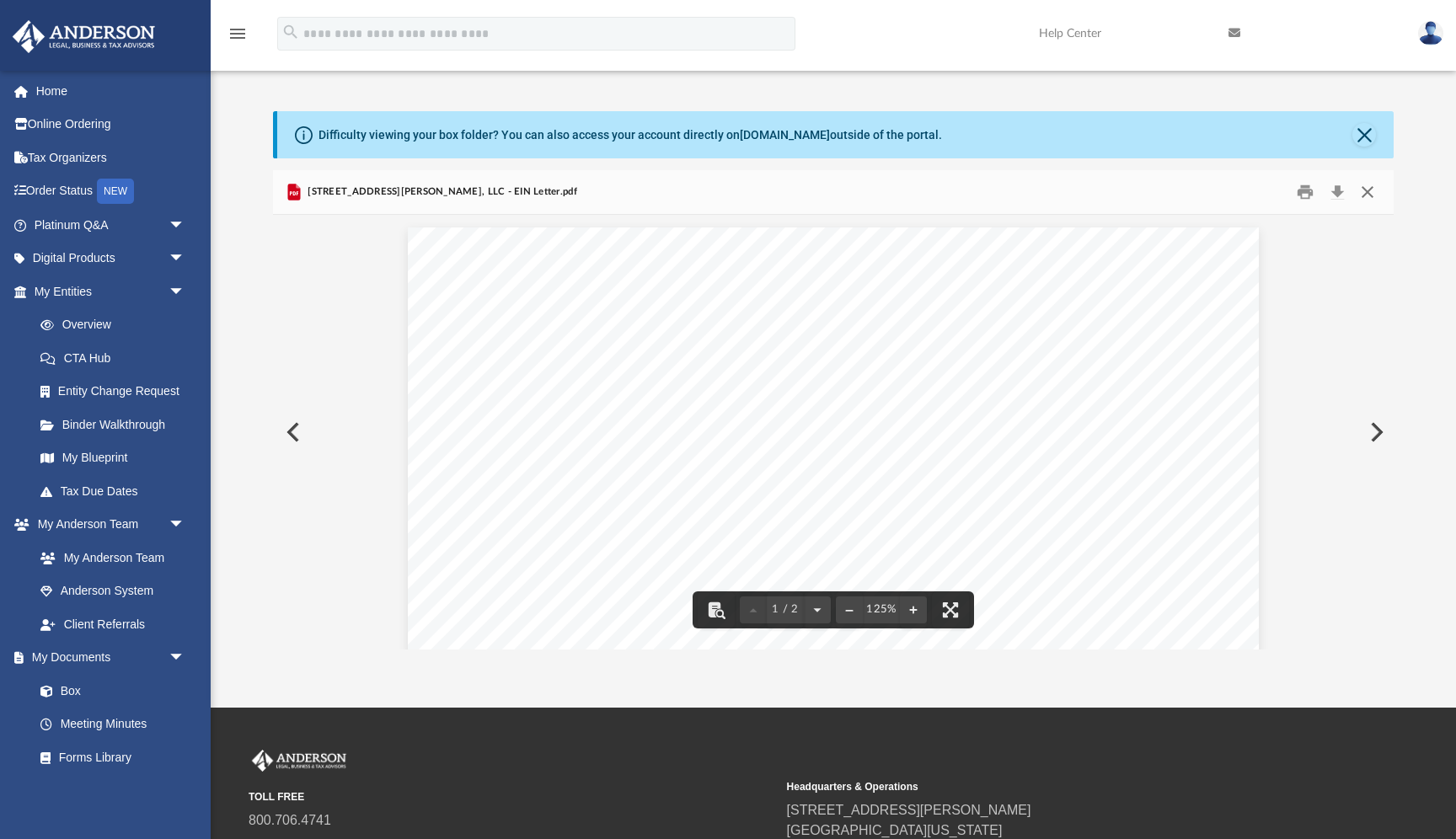
click at [1366, 189] on button "Close" at bounding box center [1367, 191] width 31 height 26
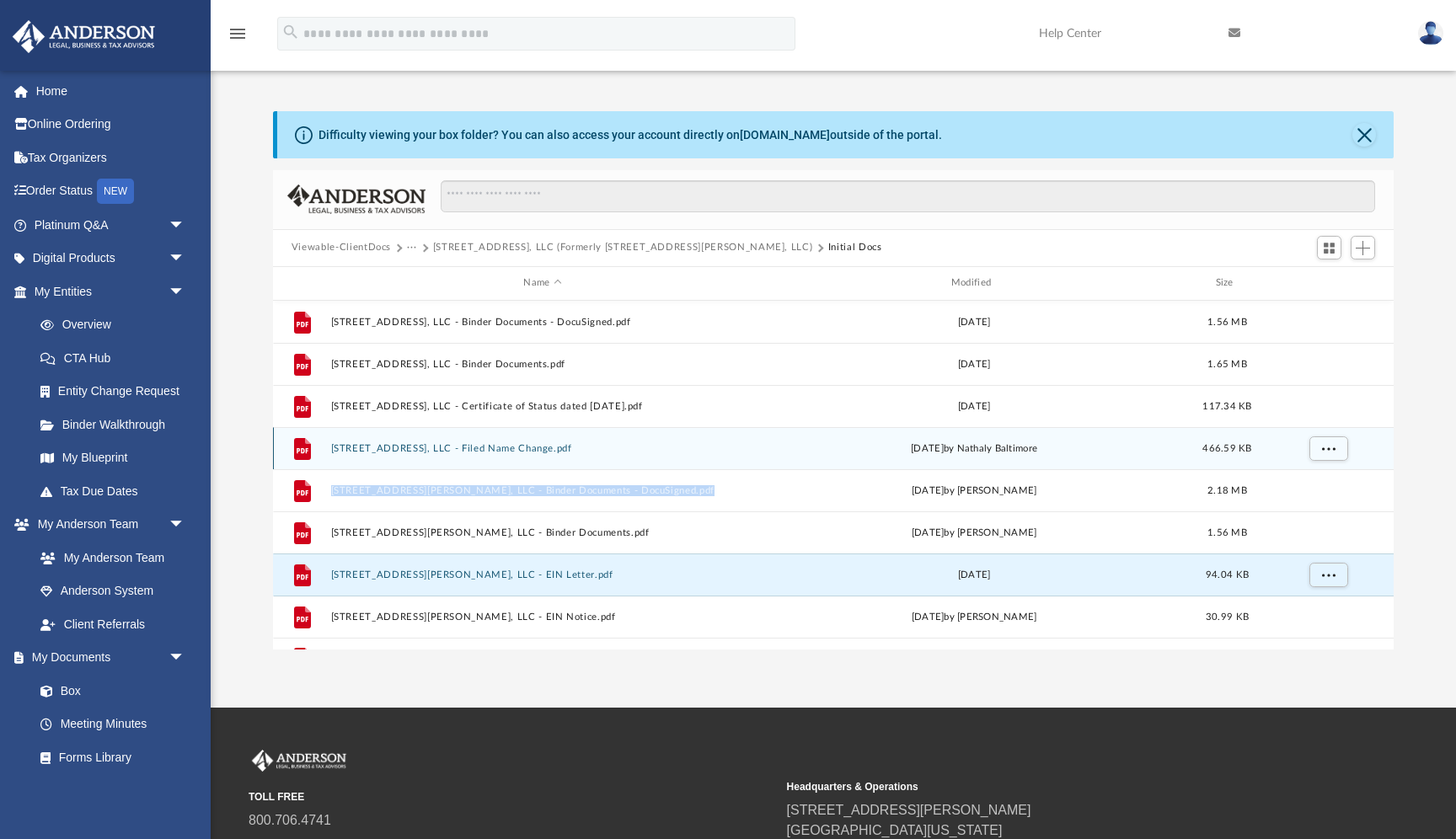
click at [483, 446] on button "4425 Luke Ave, LLC - Filed Name Change.pdf" at bounding box center [542, 448] width 423 height 11
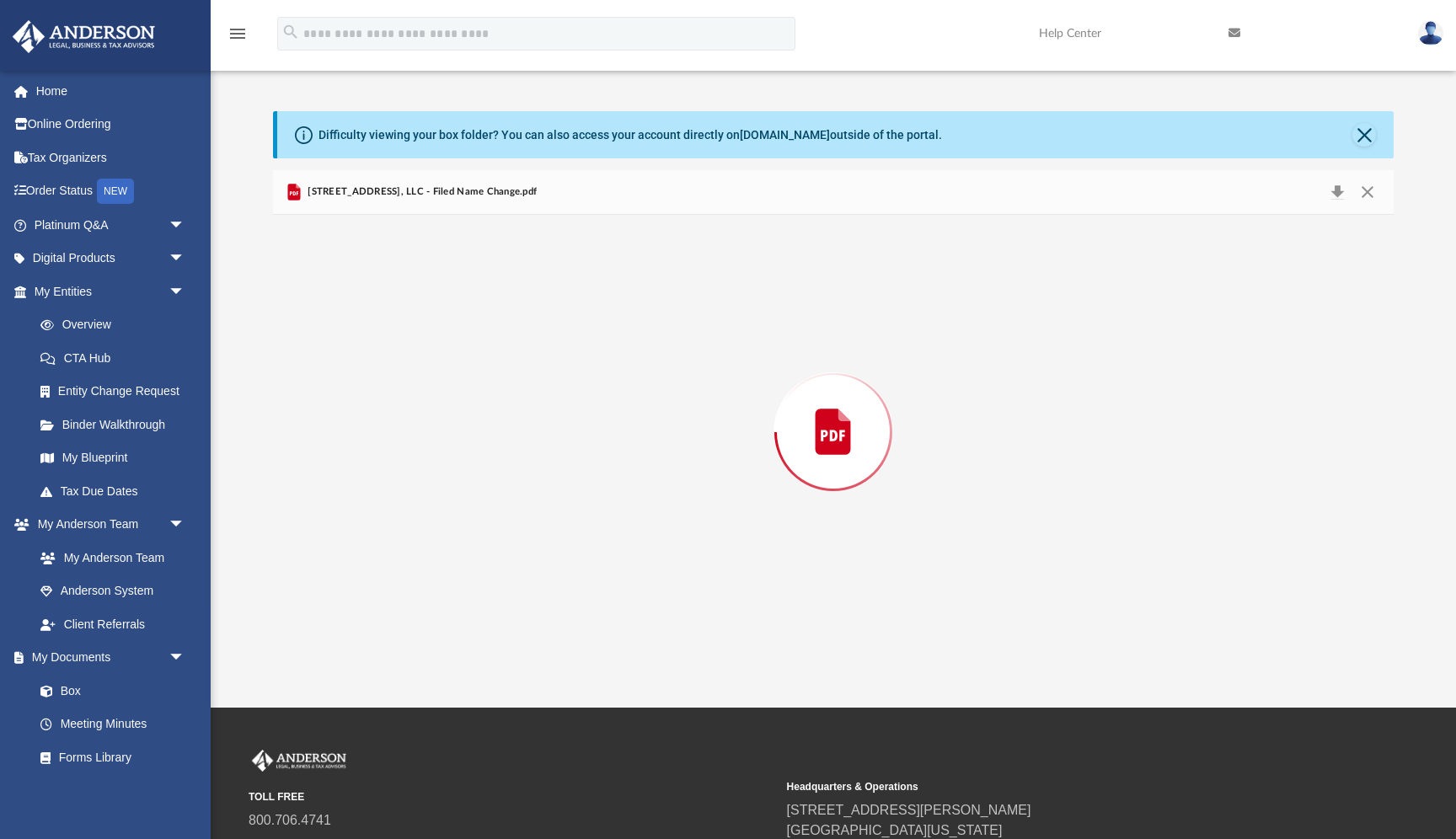
click at [483, 446] on div "Preview" at bounding box center [833, 432] width 1120 height 434
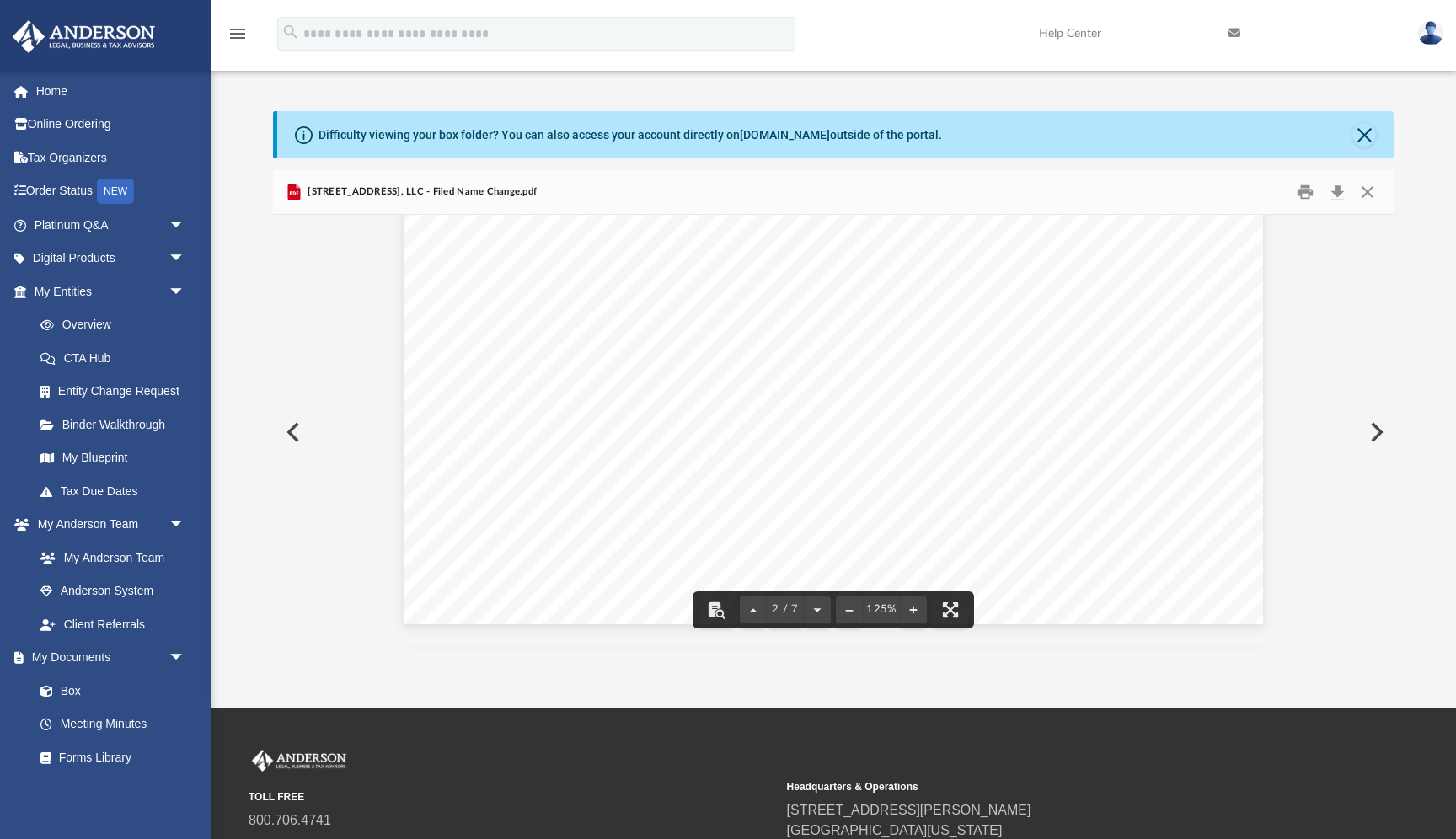
scroll to position [1695, 0]
click at [1339, 191] on button "Download" at bounding box center [1337, 191] width 31 height 26
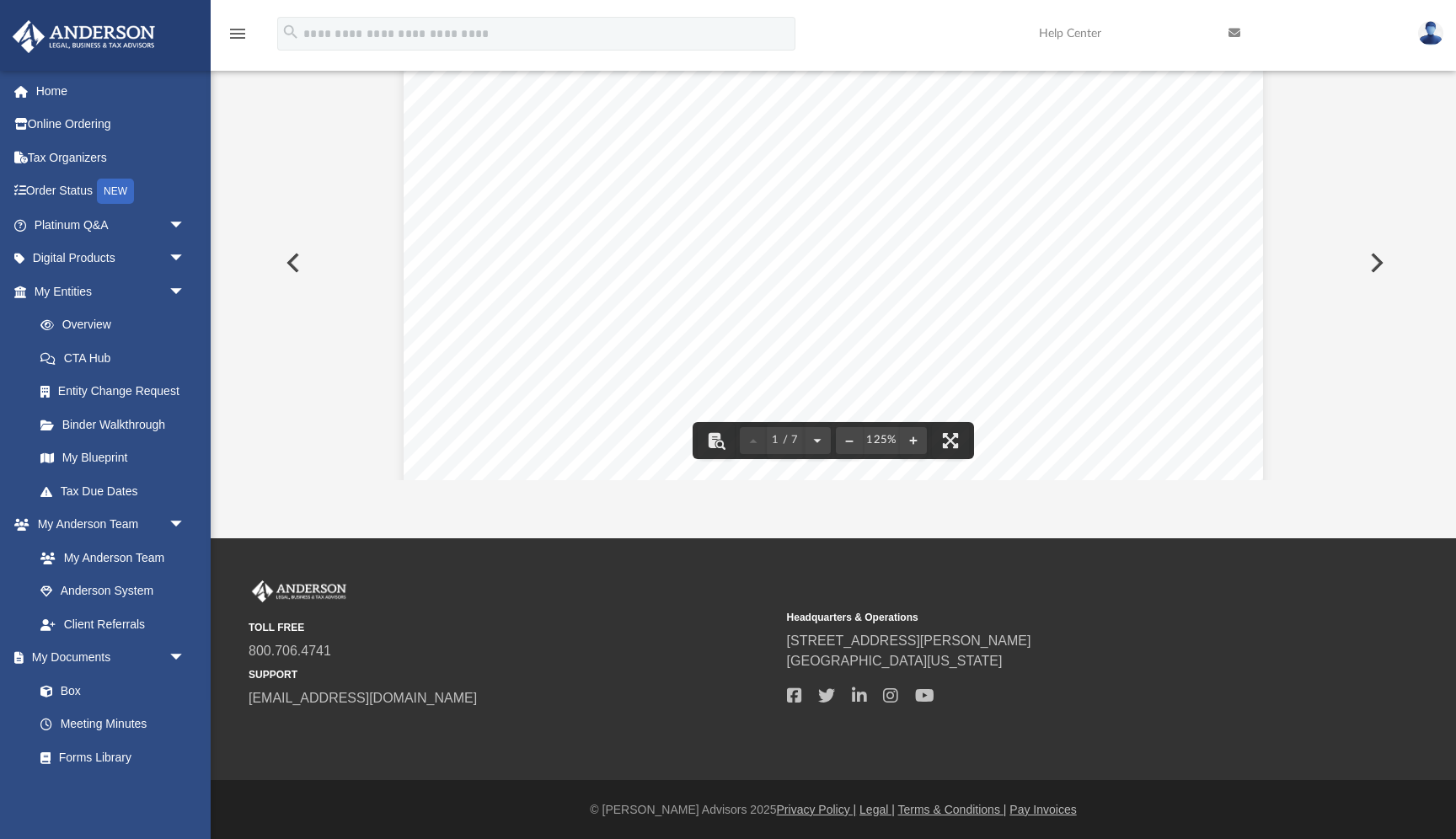
scroll to position [0, 0]
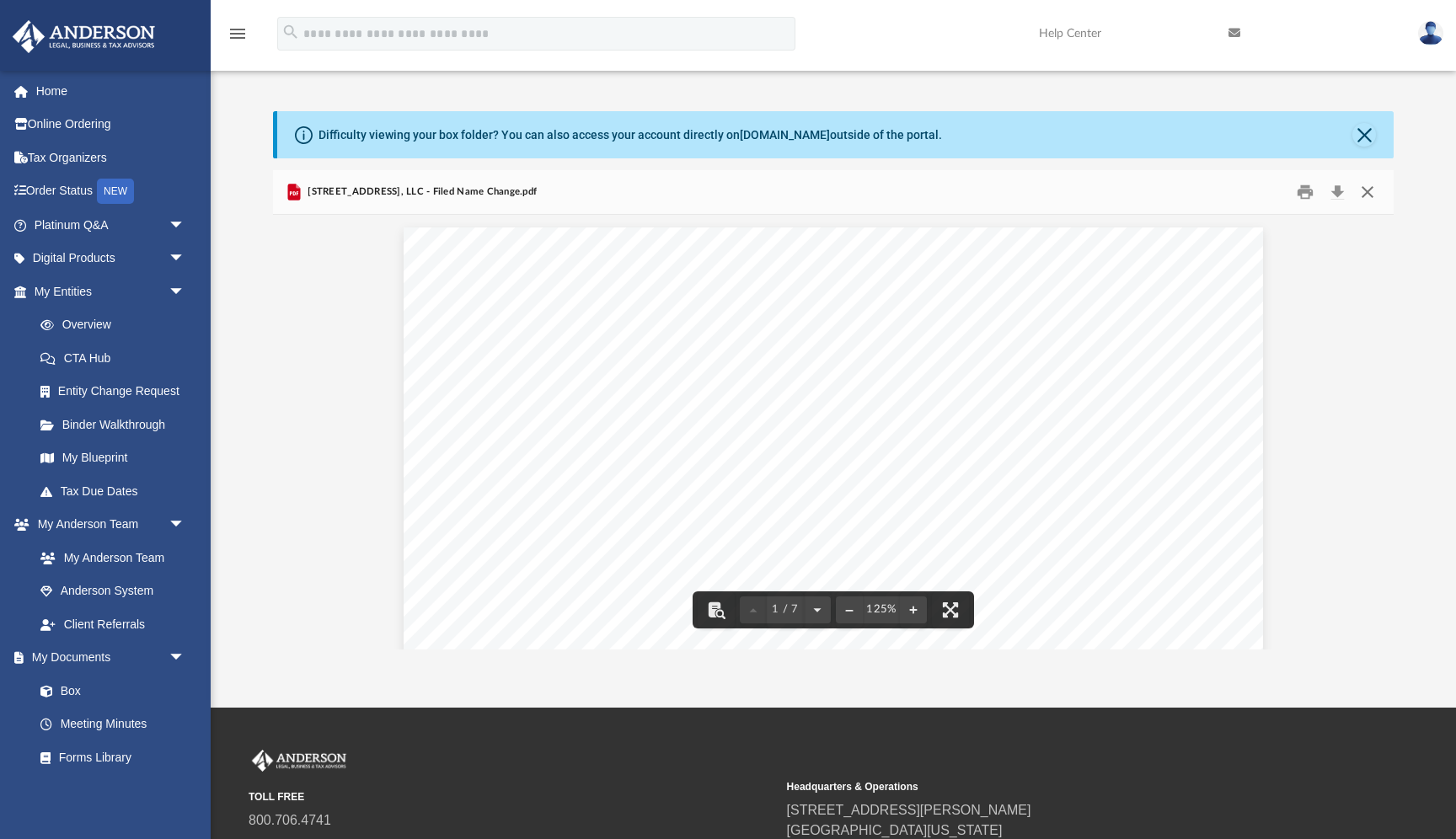
click at [1365, 192] on button "Close" at bounding box center [1367, 191] width 31 height 26
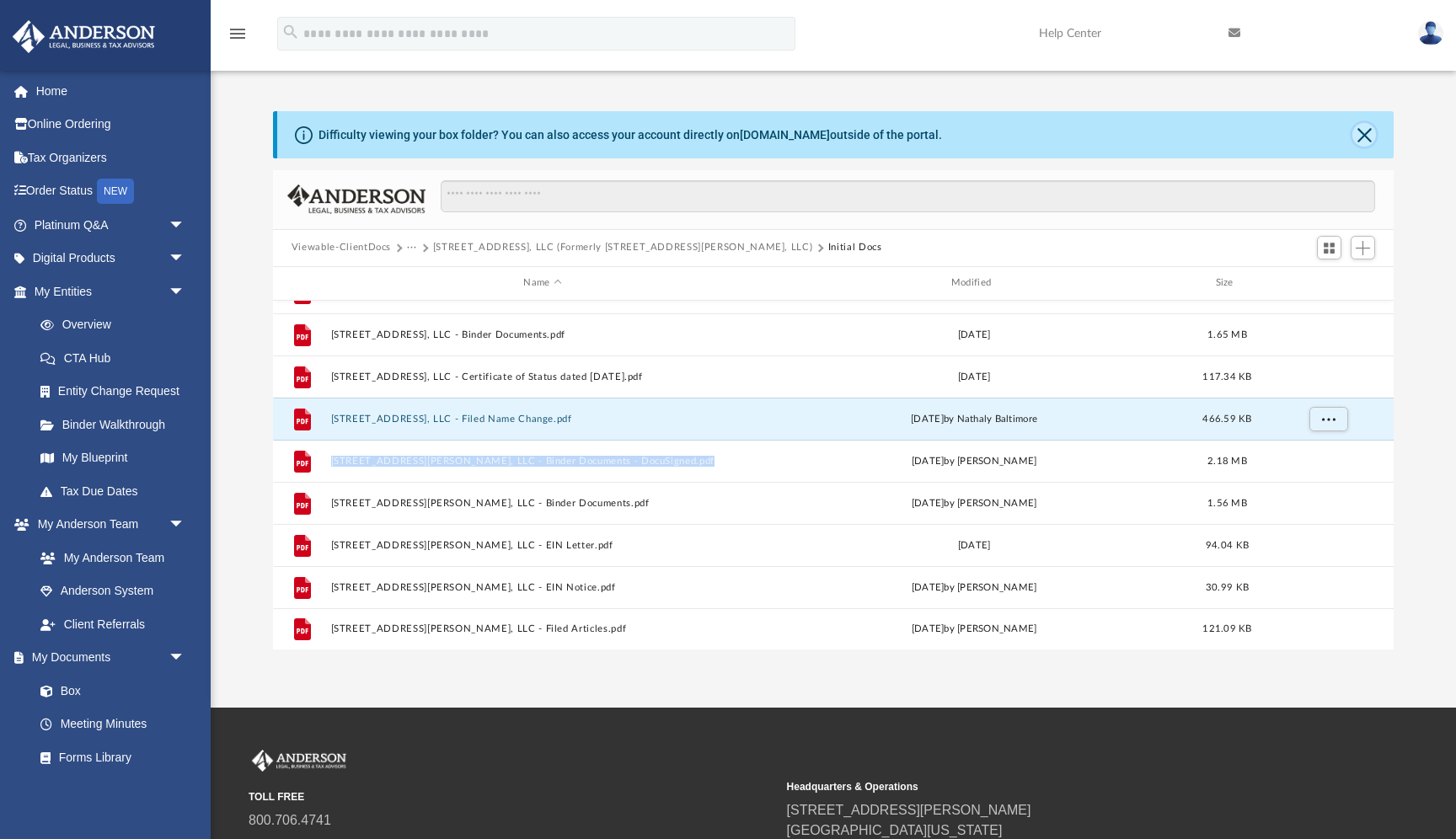
click at [1369, 131] on button "Close" at bounding box center [1364, 135] width 24 height 24
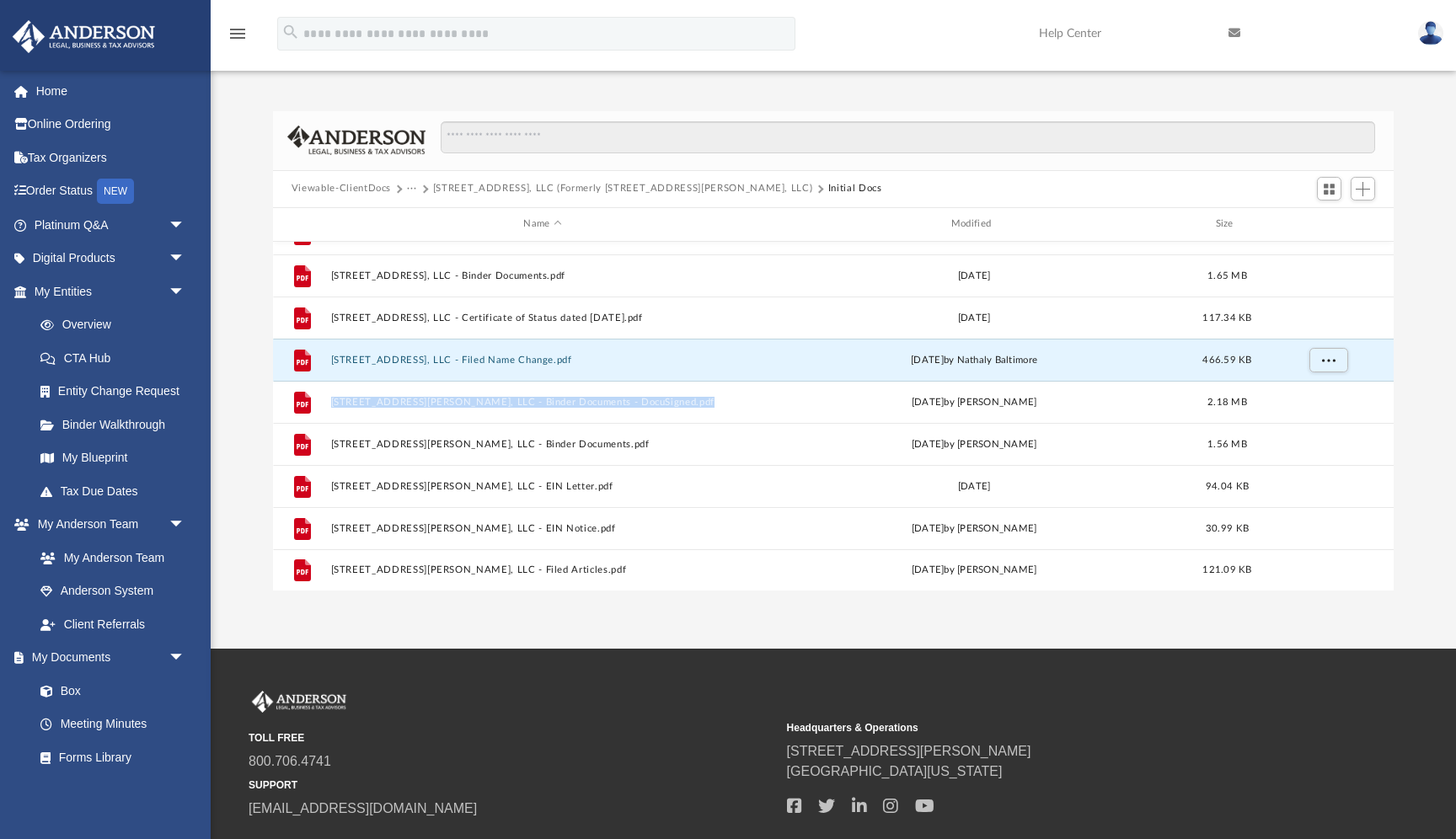
click at [349, 184] on button "Viewable-ClientDocs" at bounding box center [341, 189] width 100 height 15
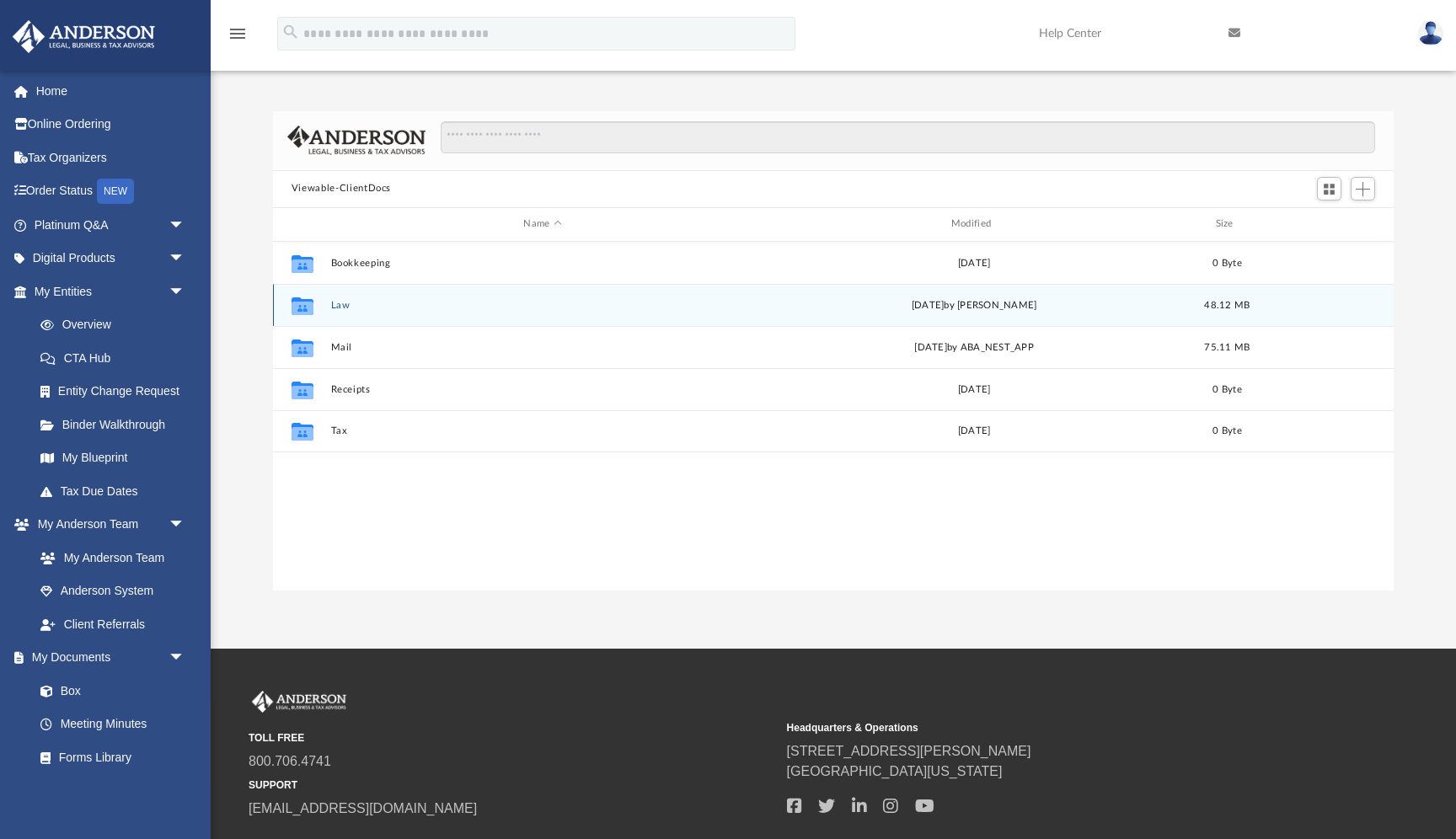
click at [323, 310] on div "Collaborated Folder" at bounding box center [302, 304] width 42 height 27
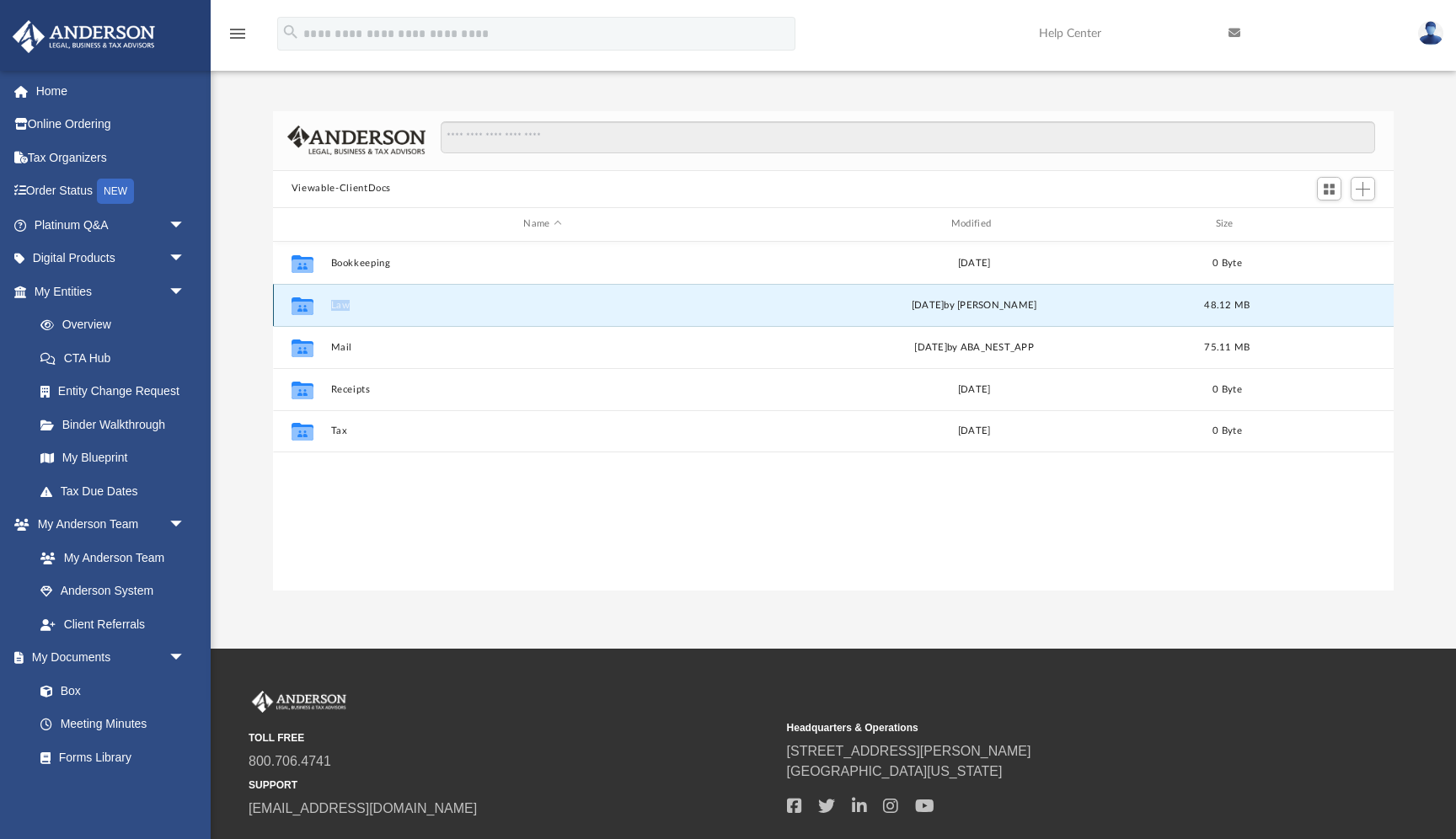
click at [323, 310] on div "Collaborated Folder" at bounding box center [302, 304] width 42 height 27
click at [308, 308] on icon "grid" at bounding box center [302, 308] width 22 height 14
click at [341, 304] on button "Law" at bounding box center [542, 305] width 423 height 11
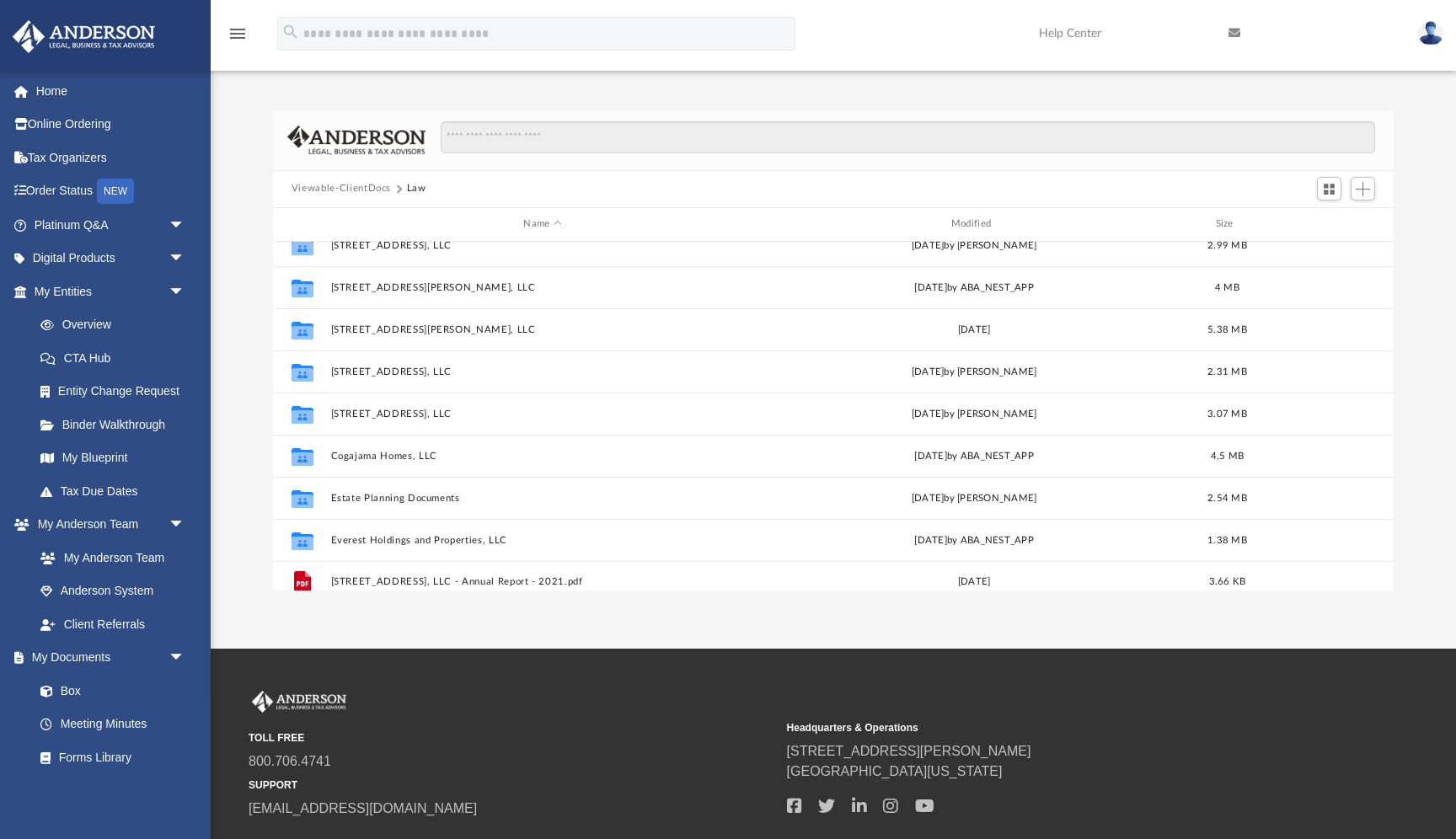
scroll to position [240, 0]
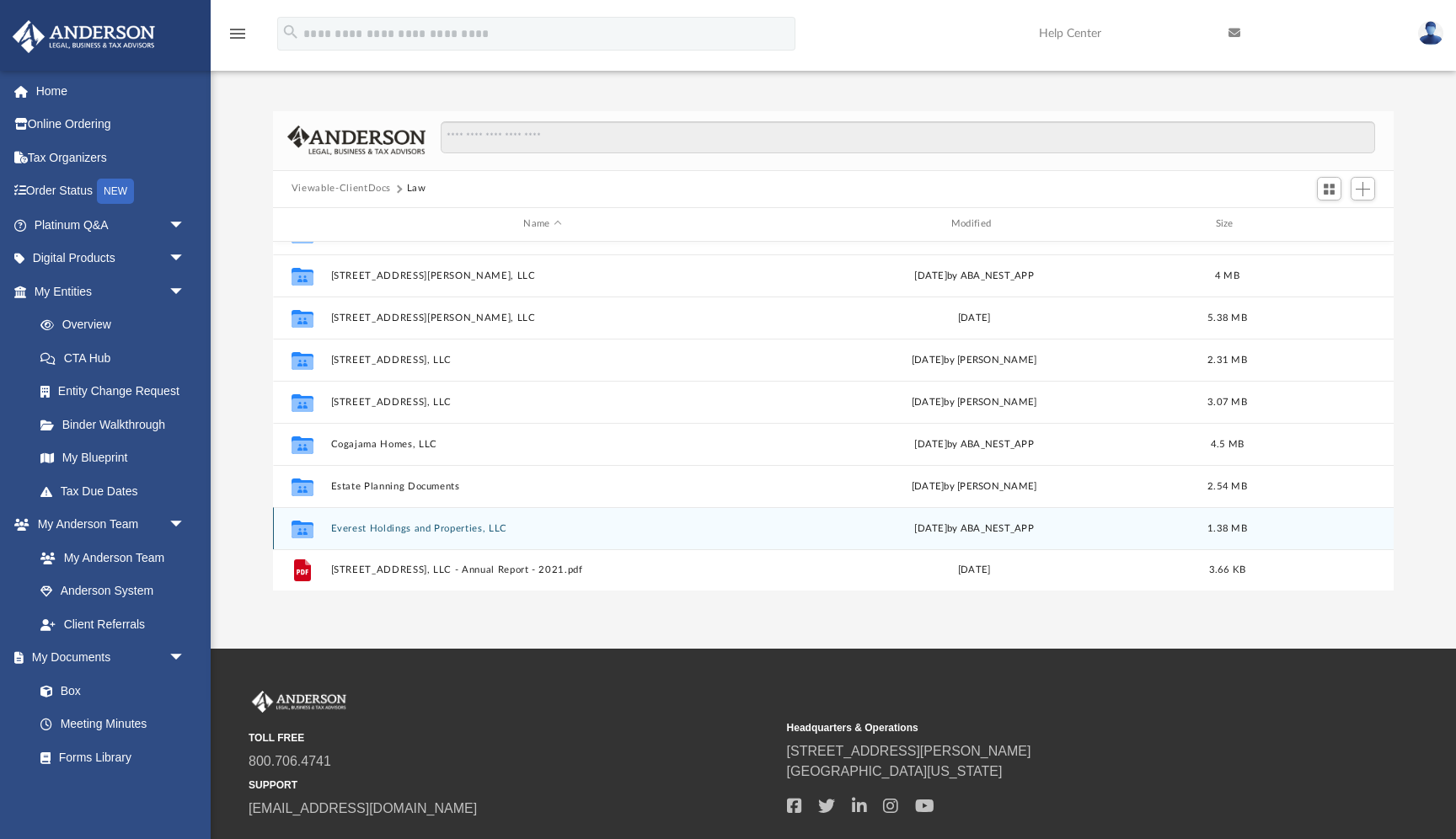
click at [403, 521] on div "Collaborated Folder Everest Holdings and Properties, LLC Tue Nov 5 2024 by ABA_…" at bounding box center [833, 528] width 1120 height 42
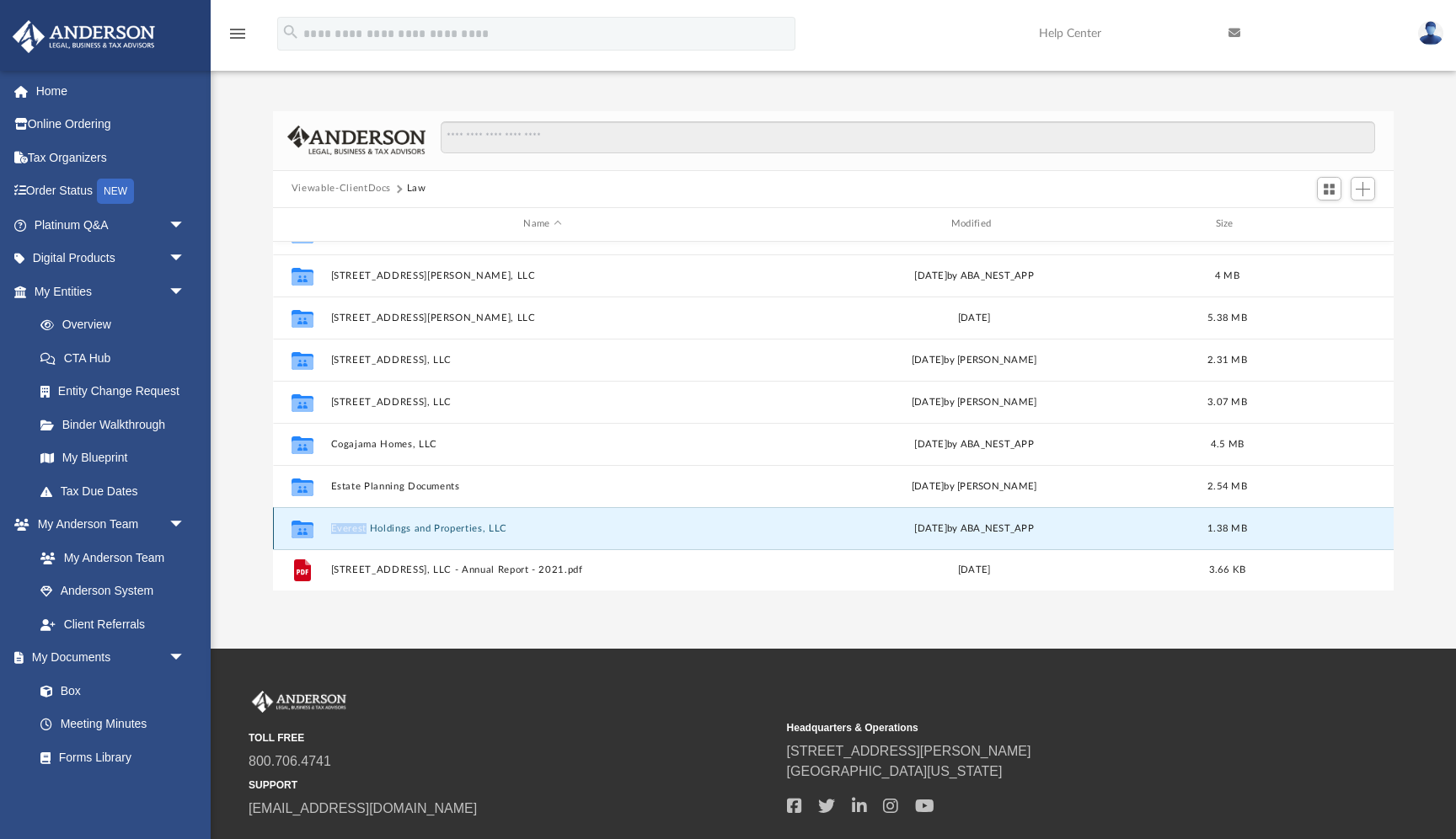
click at [401, 529] on button "Everest Holdings and Properties, LLC" at bounding box center [542, 528] width 423 height 11
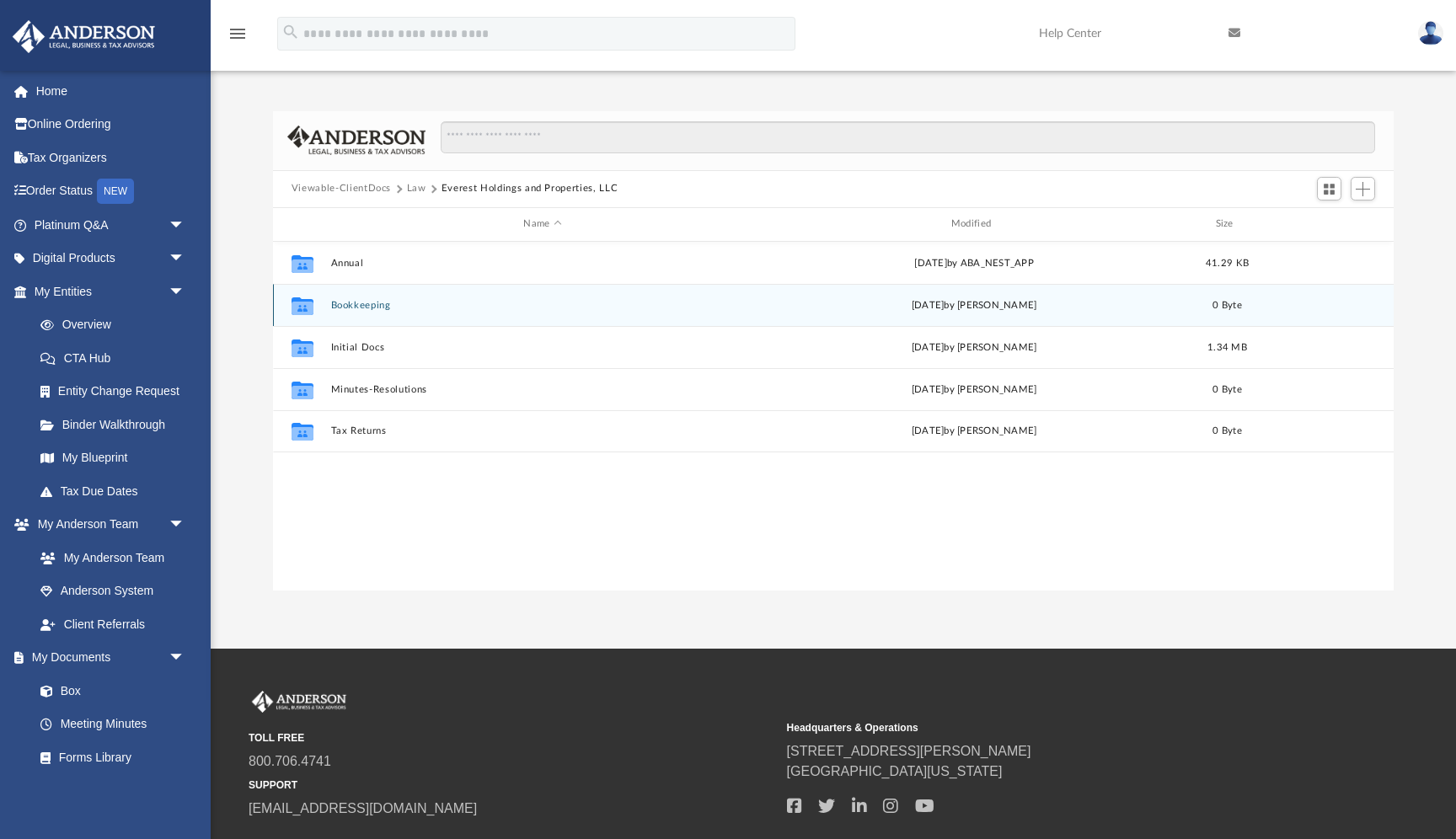
click at [353, 308] on button "Bookkeeping" at bounding box center [542, 305] width 423 height 11
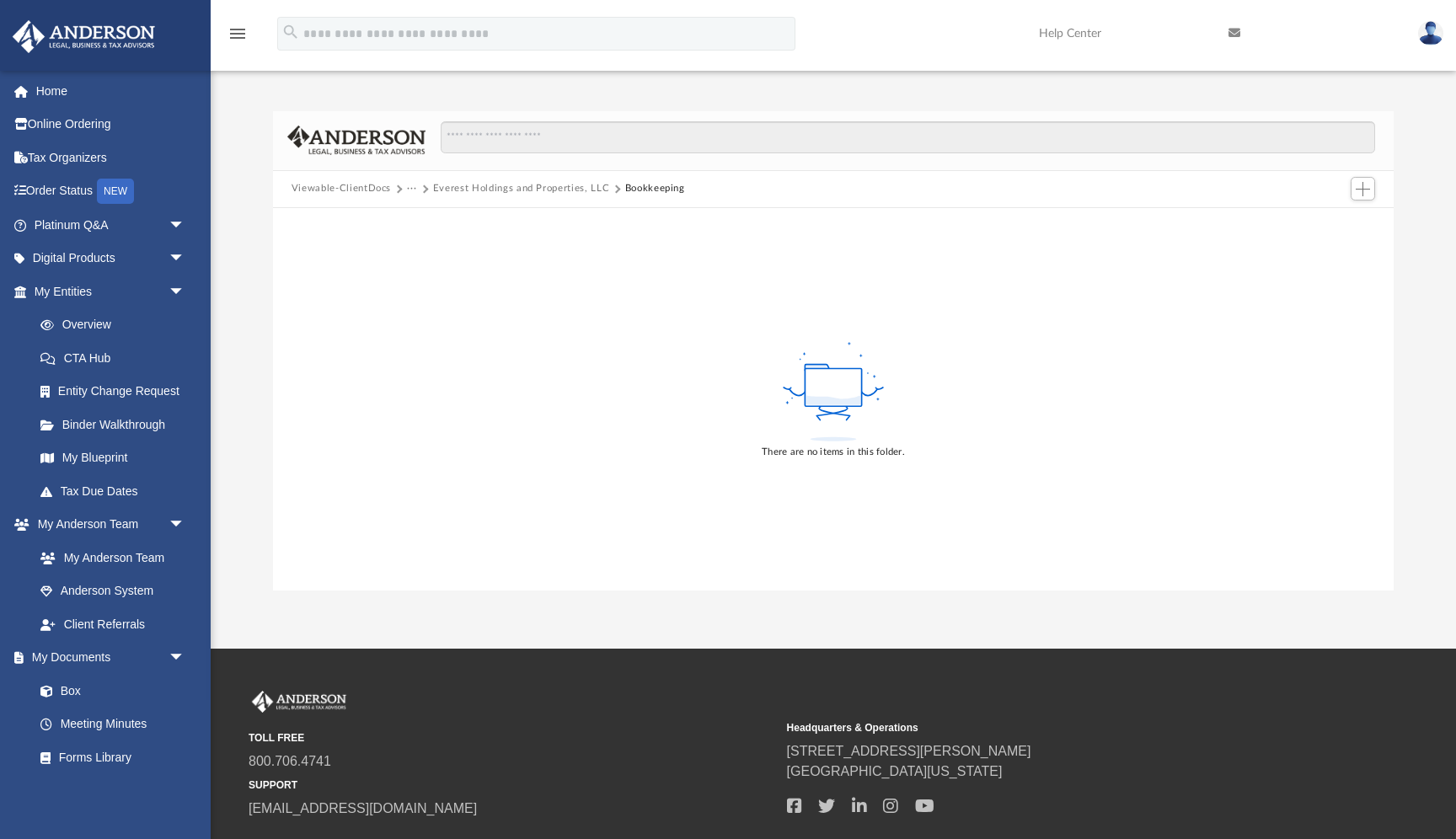
click at [520, 185] on button "Everest Holdings and Properties, LLC" at bounding box center [521, 189] width 176 height 15
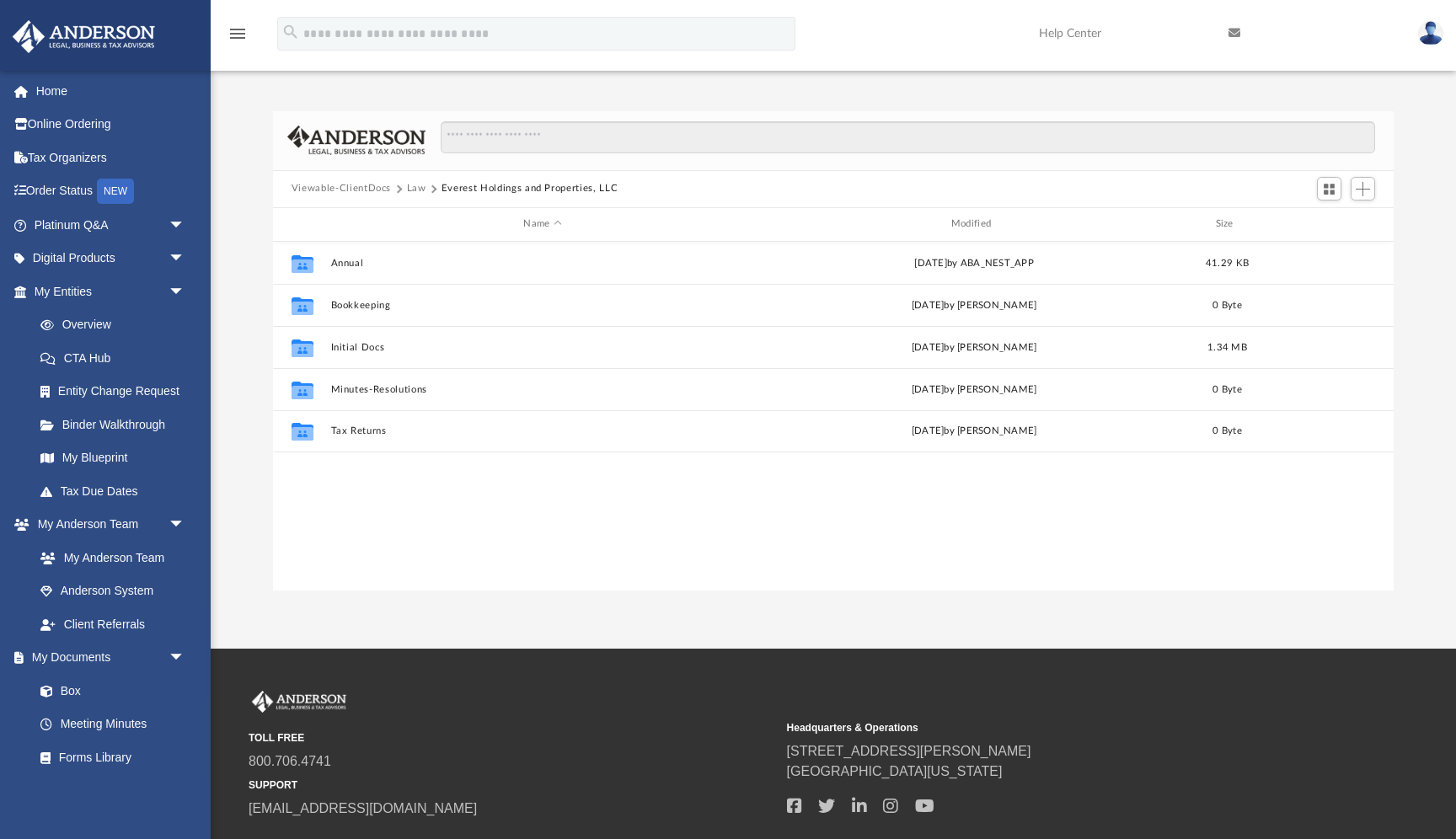
scroll to position [383, 1120]
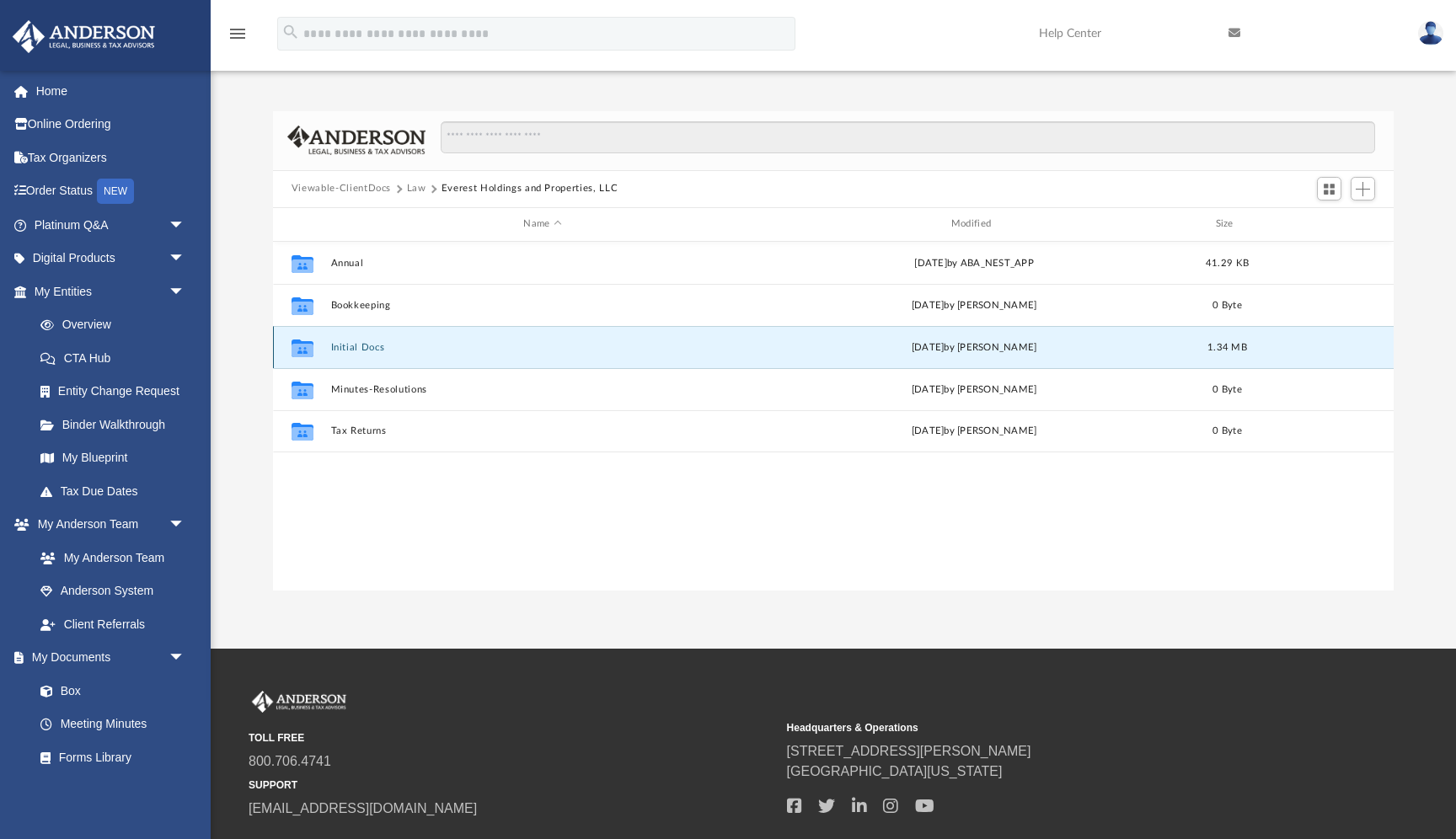
click at [362, 348] on button "Initial Docs" at bounding box center [542, 347] width 423 height 11
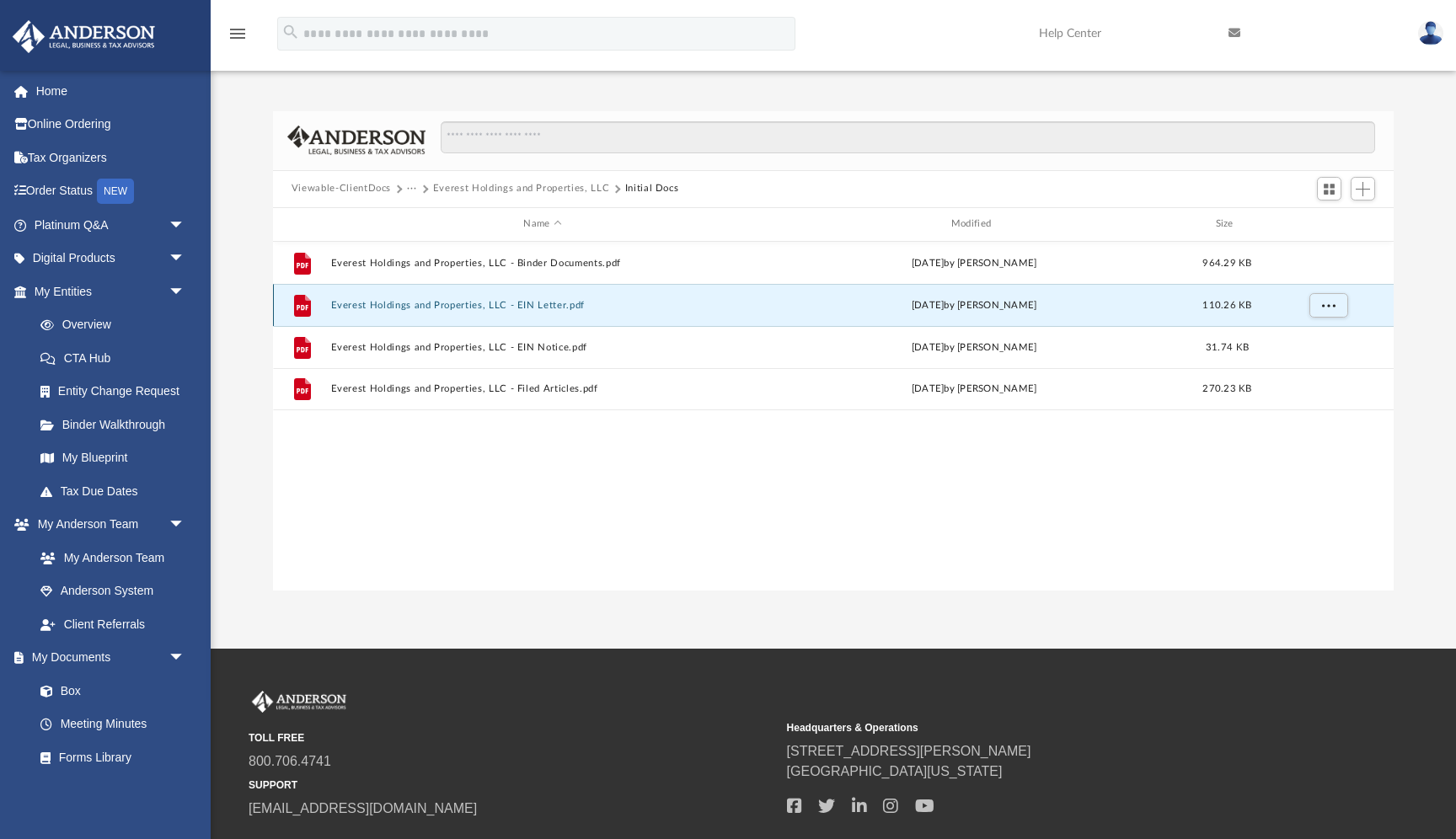
click at [554, 306] on button "Everest Holdings and Properties, LLC - EIN Letter.pdf" at bounding box center [542, 305] width 423 height 11
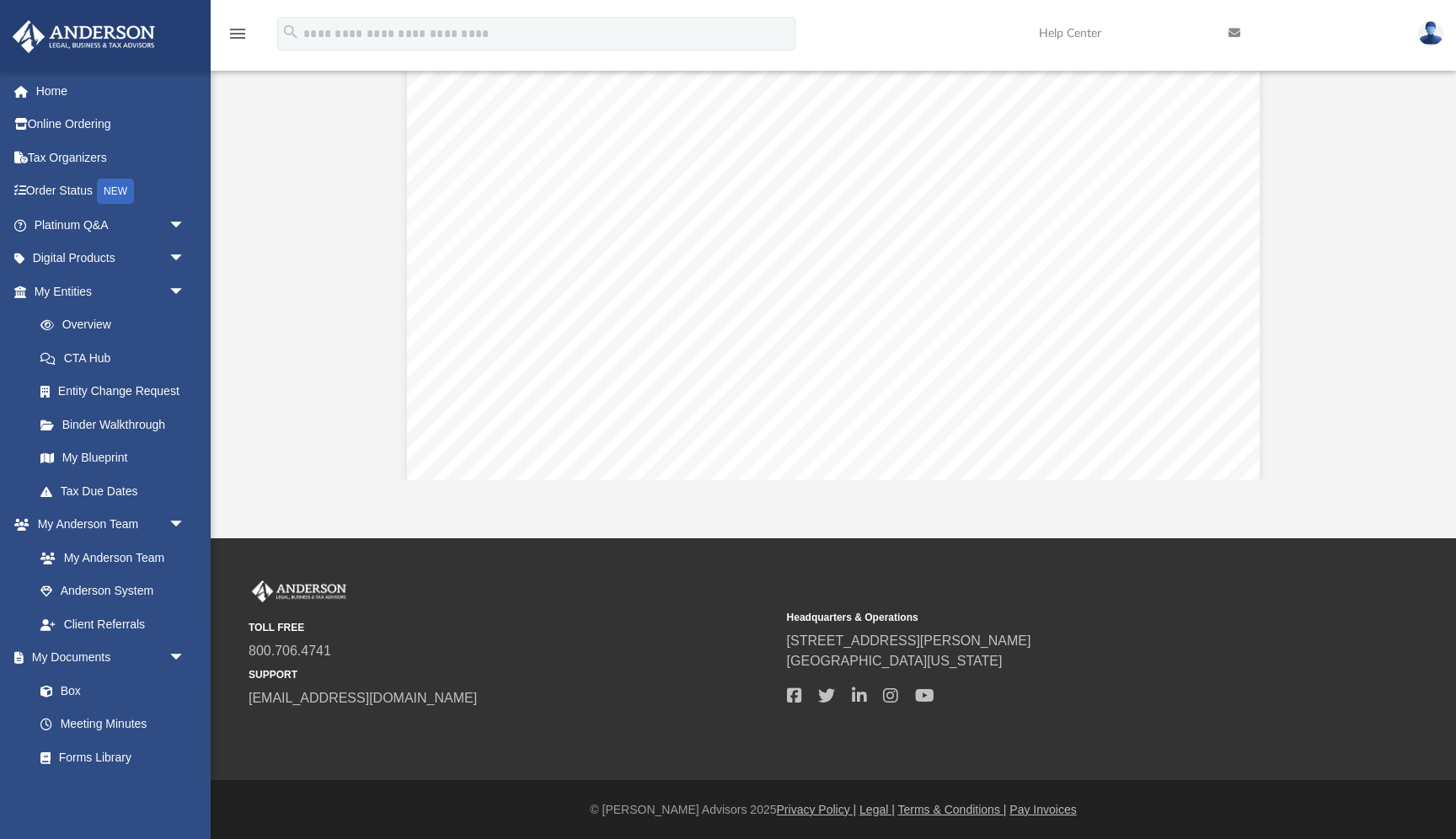
scroll to position [0, 0]
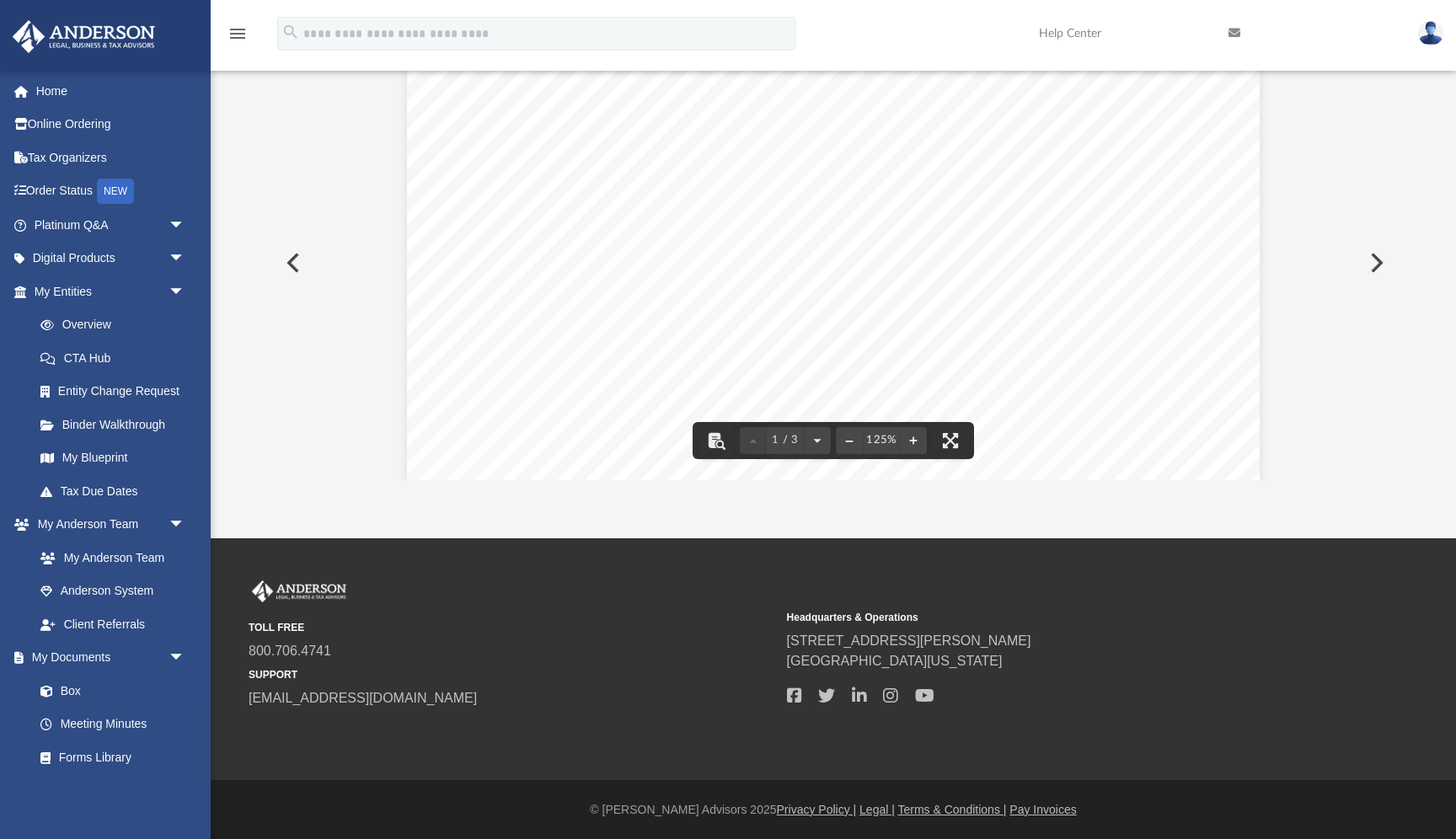
click at [978, 356] on div "Page 1" at bounding box center [833, 612] width 853 height 1108
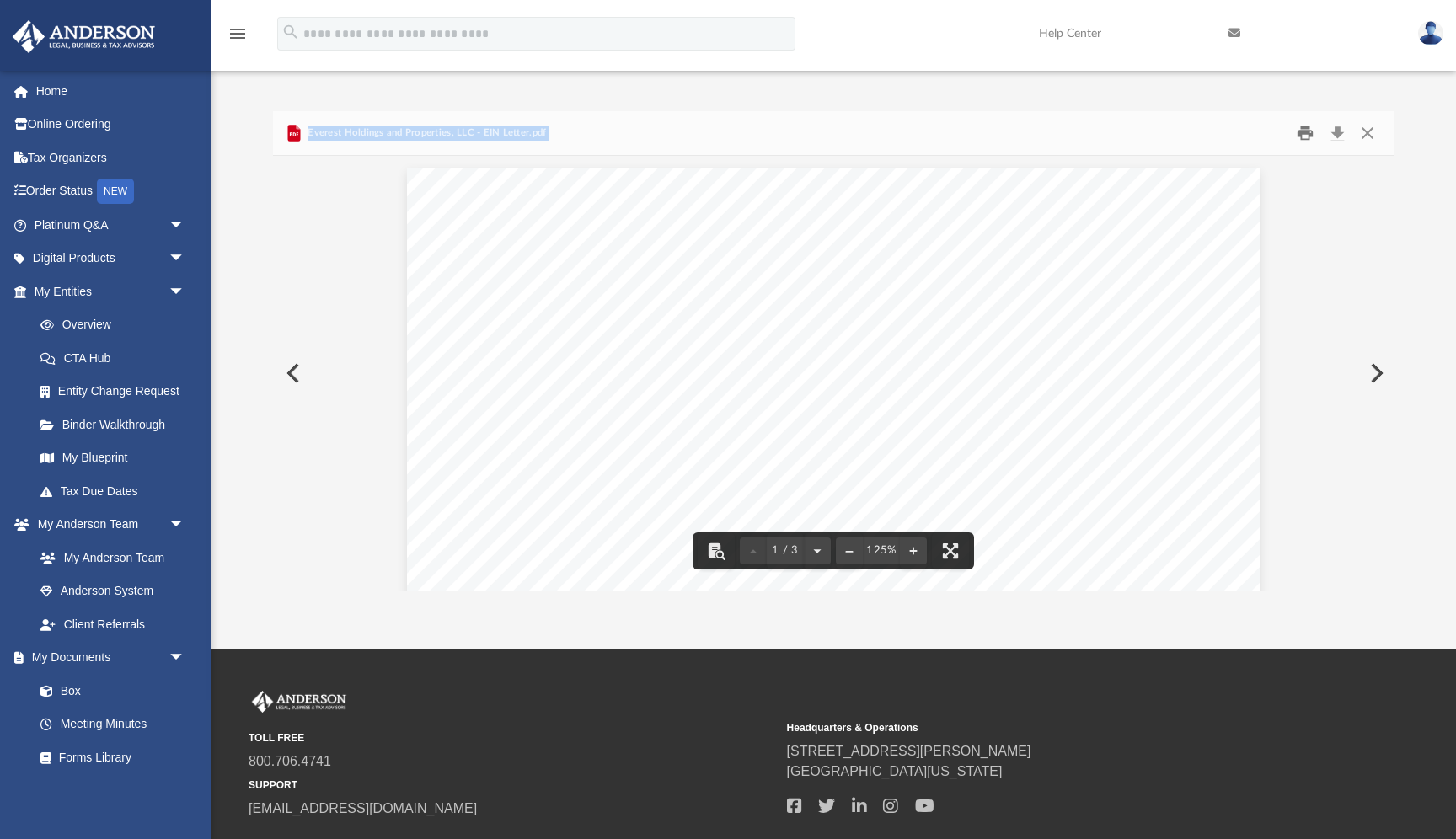
click at [1304, 132] on button "Print" at bounding box center [1306, 132] width 34 height 26
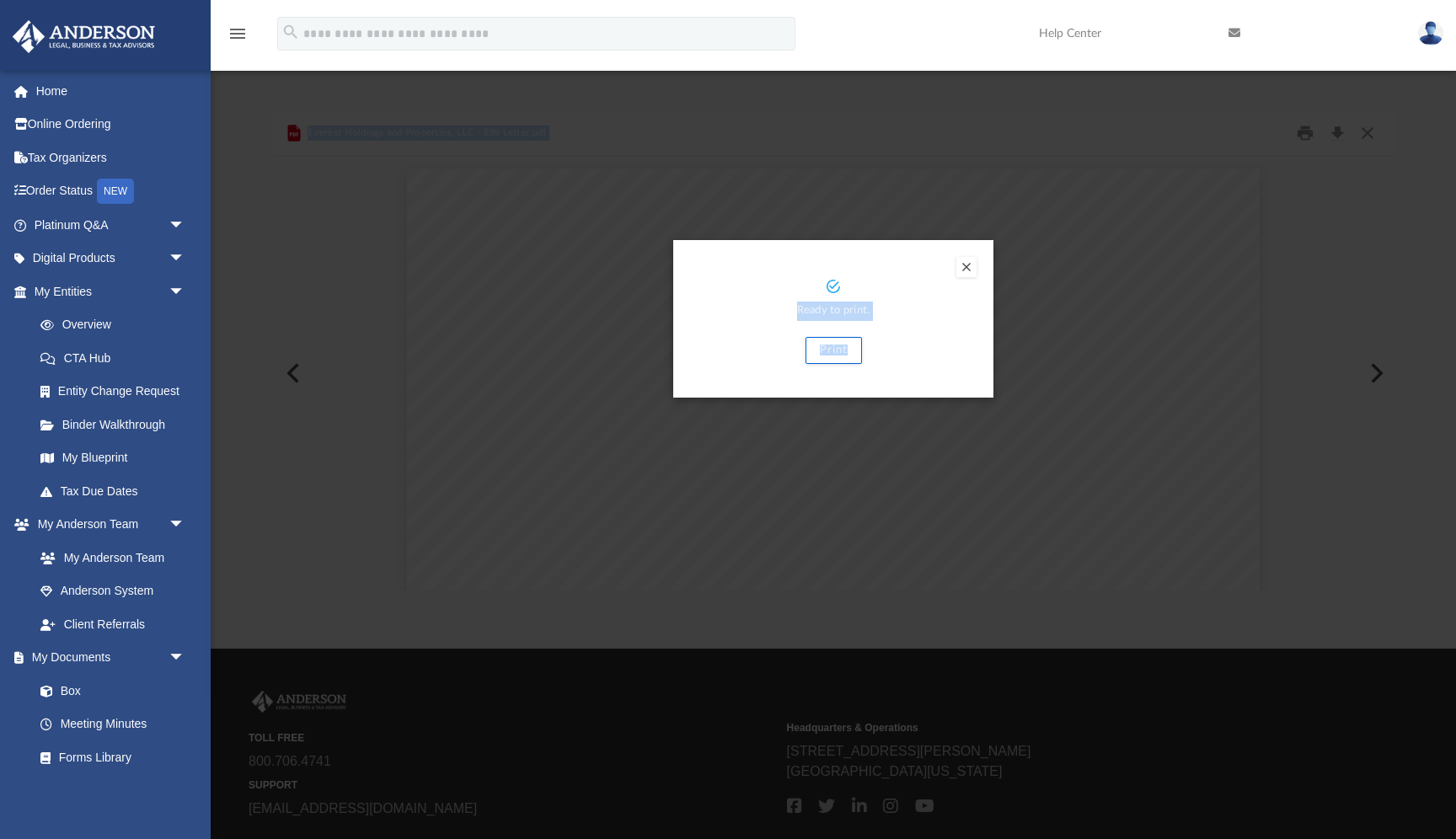
click at [971, 267] on button "Preview" at bounding box center [966, 267] width 20 height 20
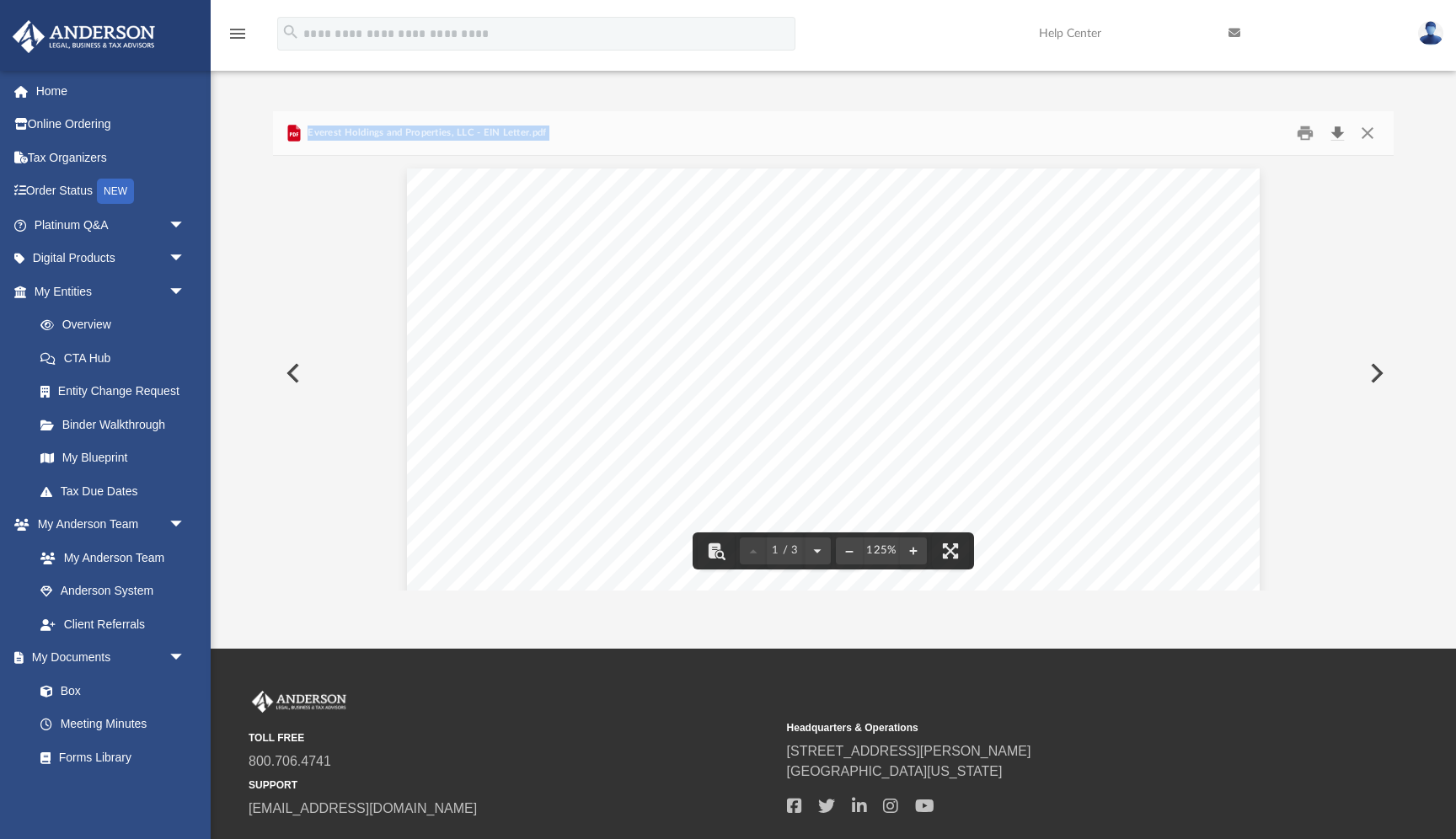
click at [1341, 135] on button "Download" at bounding box center [1337, 132] width 31 height 26
